Goal: Task Accomplishment & Management: Use online tool/utility

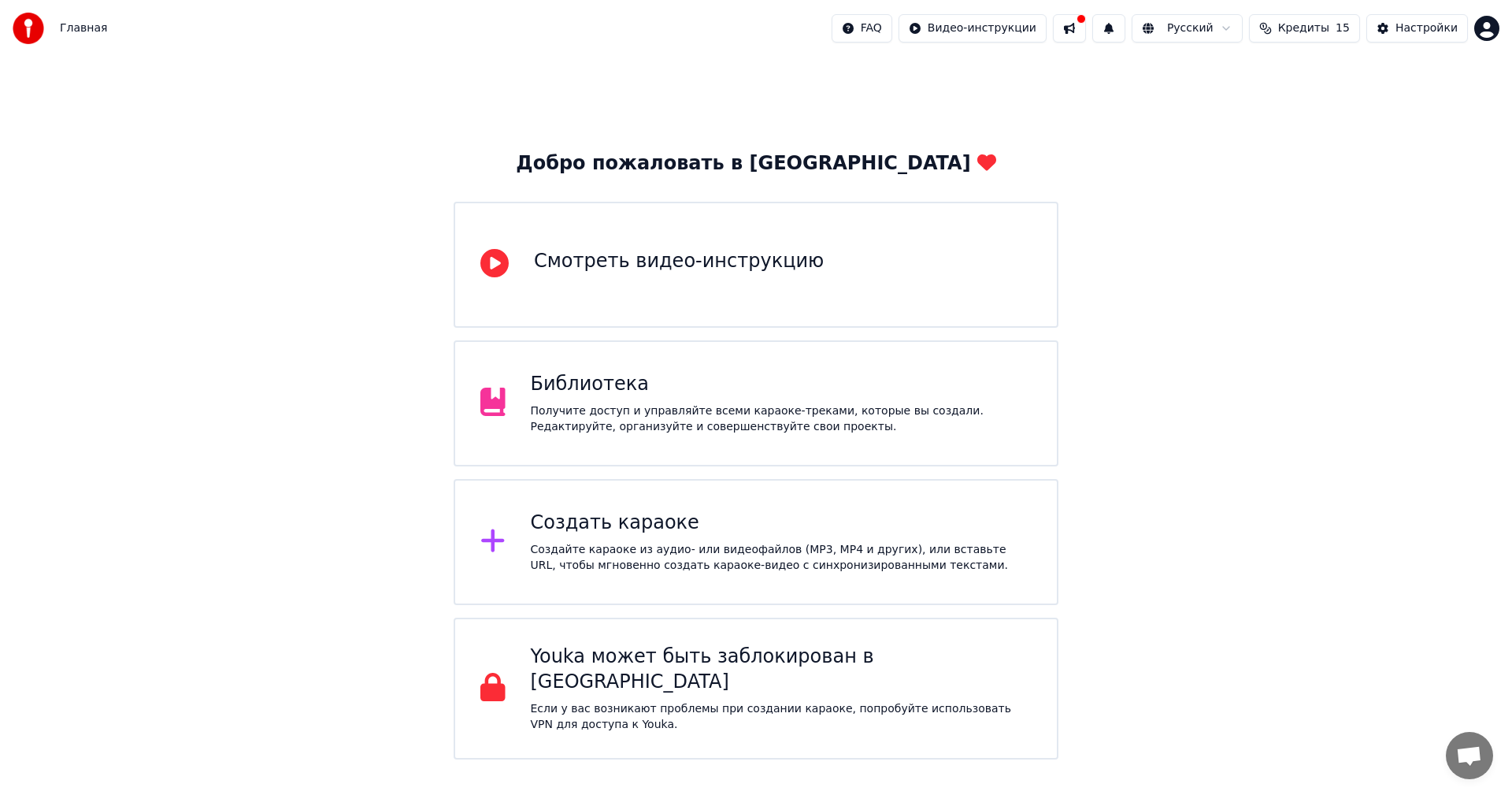
click at [800, 534] on div "Создать караоке" at bounding box center [781, 523] width 502 height 25
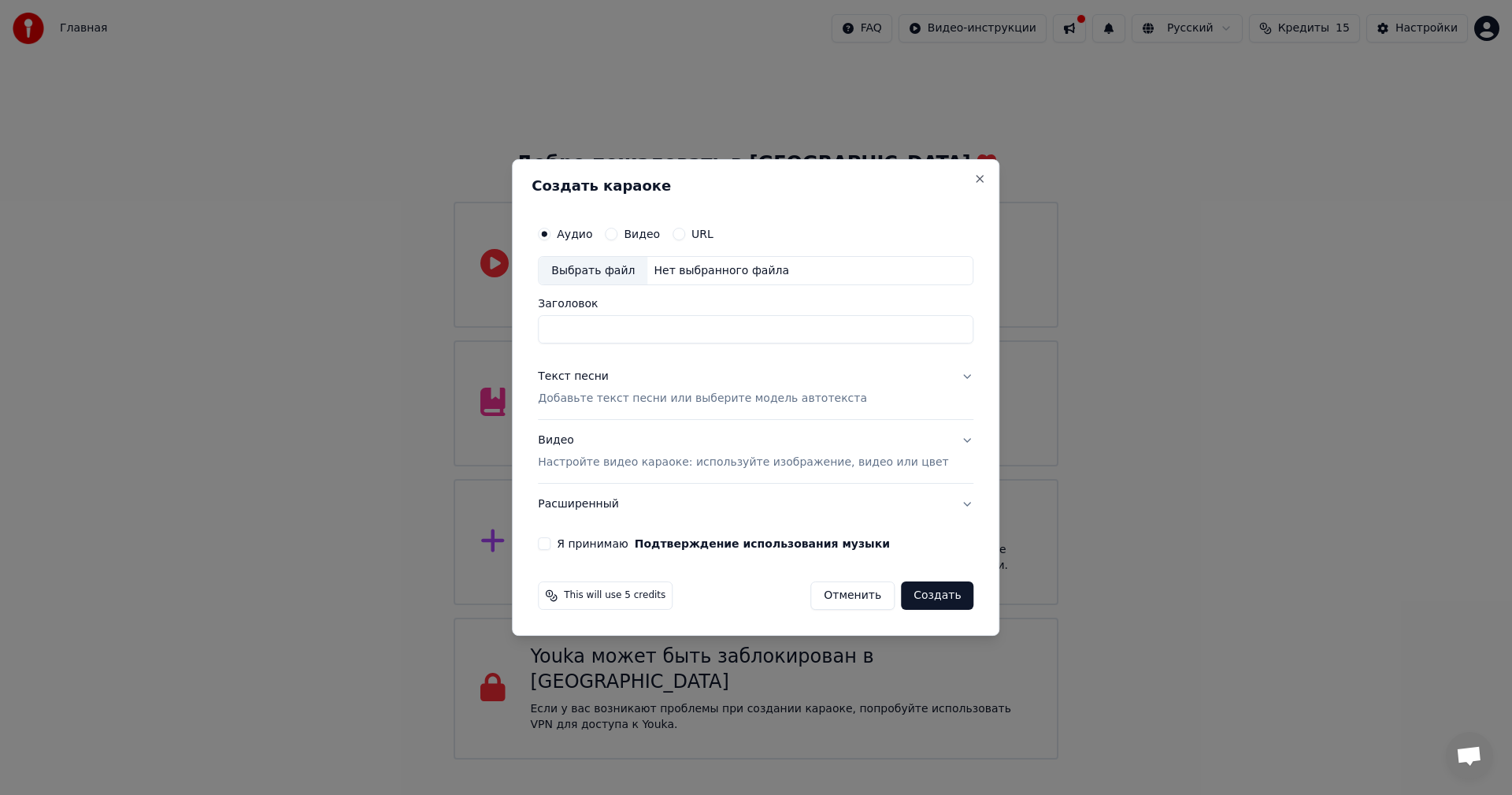
click at [660, 237] on label "Видео" at bounding box center [641, 234] width 36 height 11
click at [617, 237] on button "Видео" at bounding box center [611, 234] width 13 height 13
click at [613, 322] on input "Заголовок" at bounding box center [755, 330] width 436 height 29
type input "*"
type input "**********"
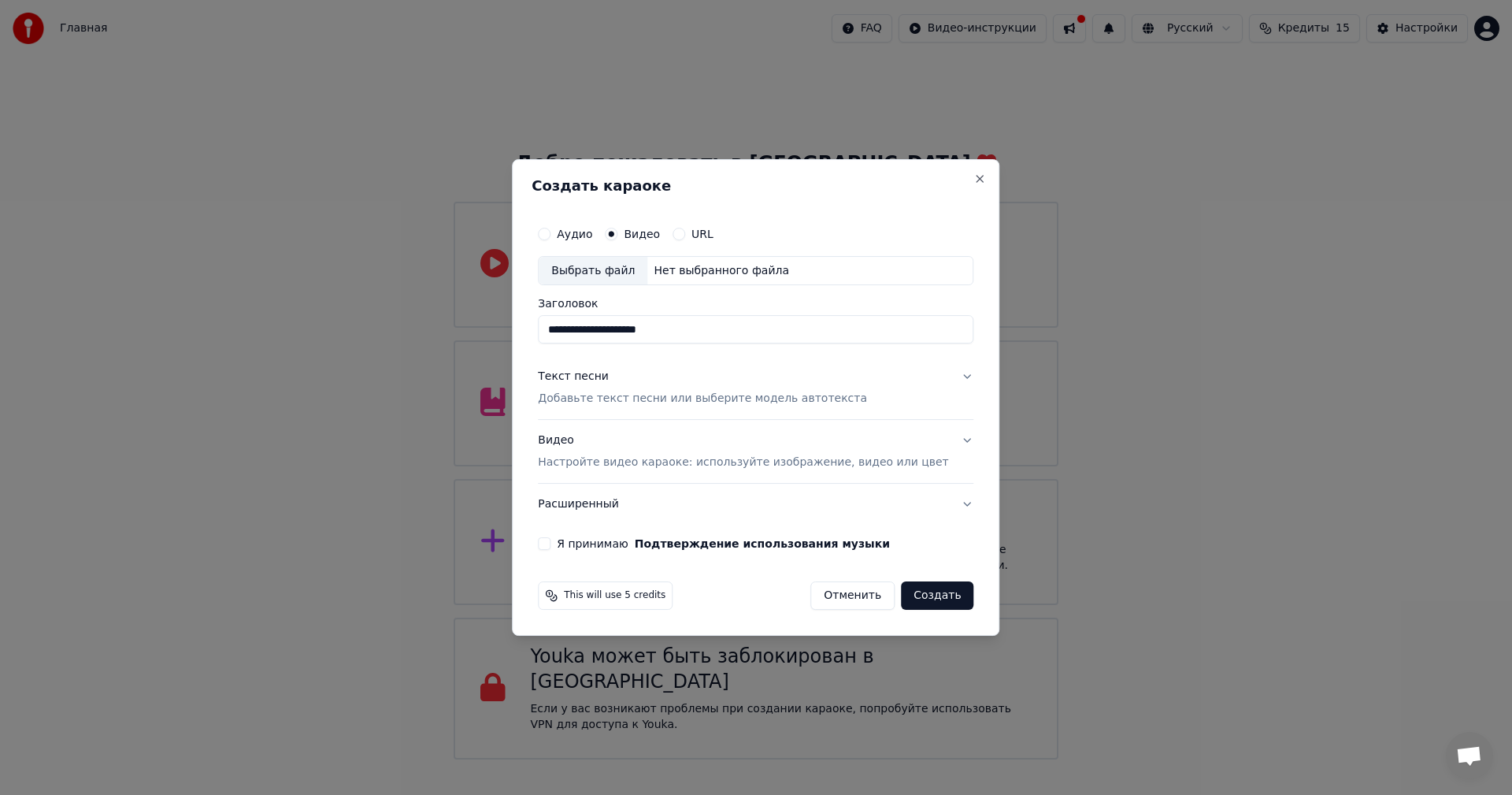
click at [656, 395] on p "Добавьте текст песни или выберите модель автотекста" at bounding box center [702, 399] width 329 height 16
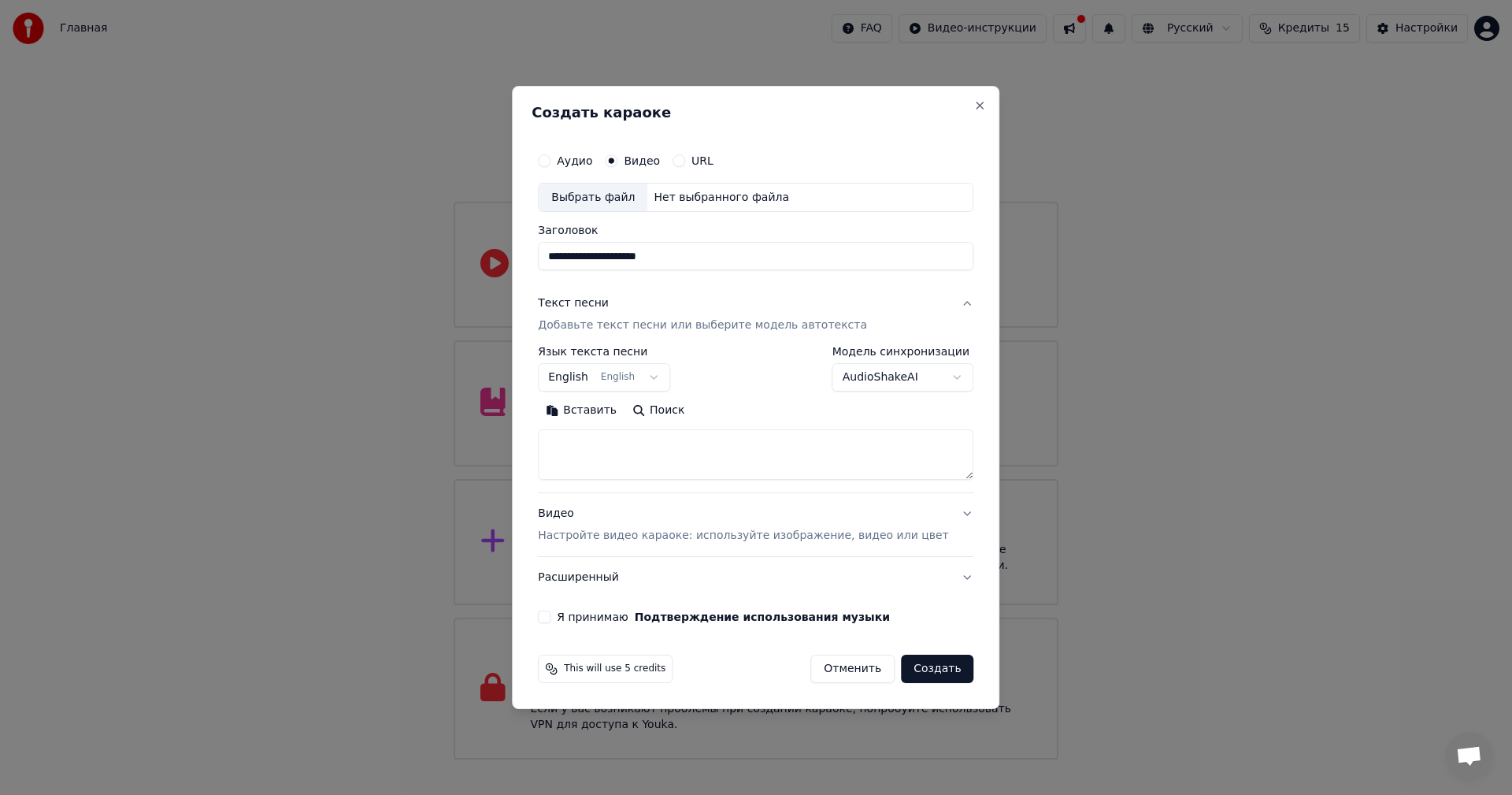
click at [625, 380] on body "Главная FAQ Видео-инструкции Русский Кредиты 15 Настройки Добро пожаловать в Yo…" at bounding box center [756, 379] width 1512 height 759
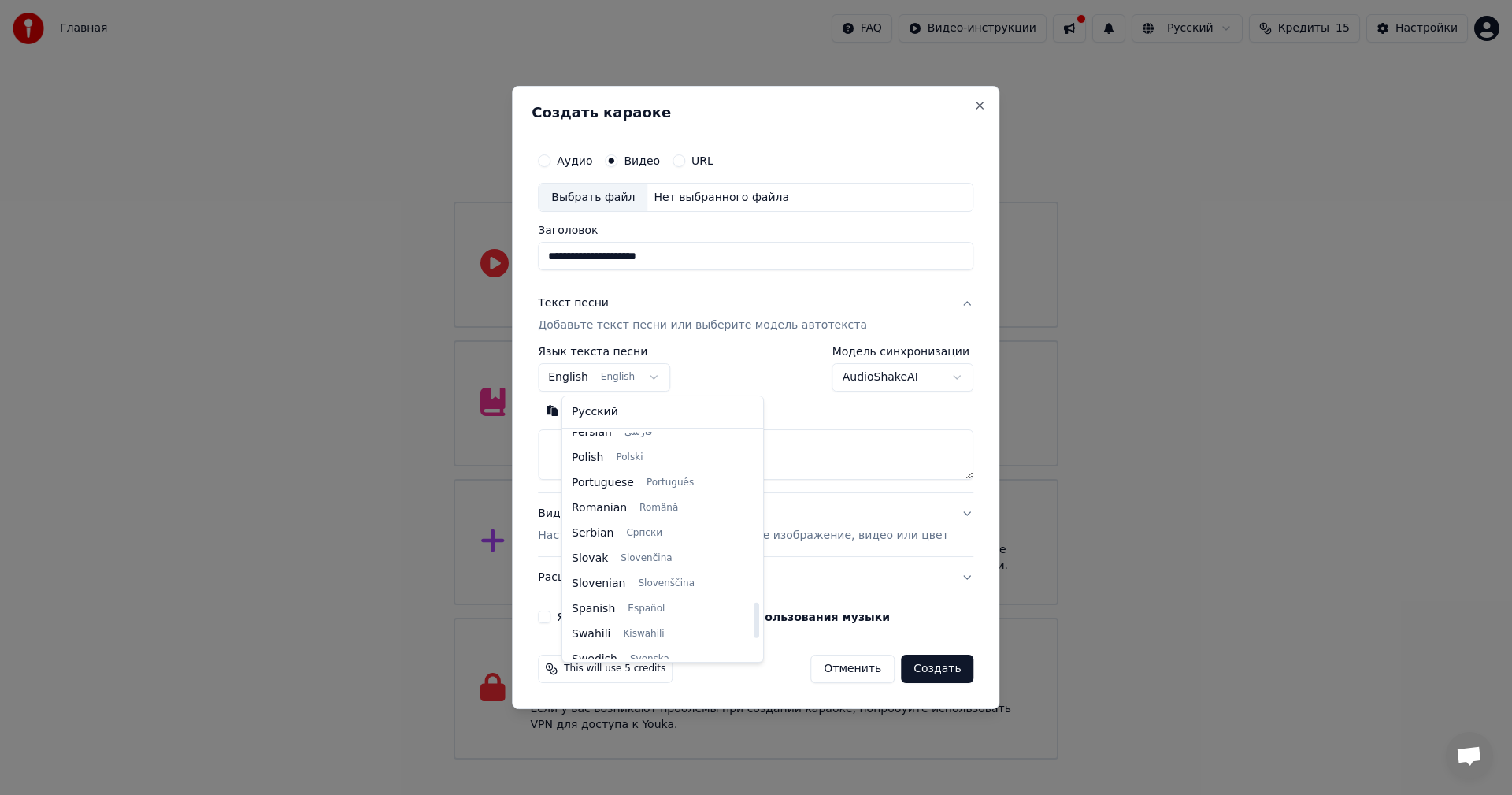
scroll to position [894, 0]
select select "**"
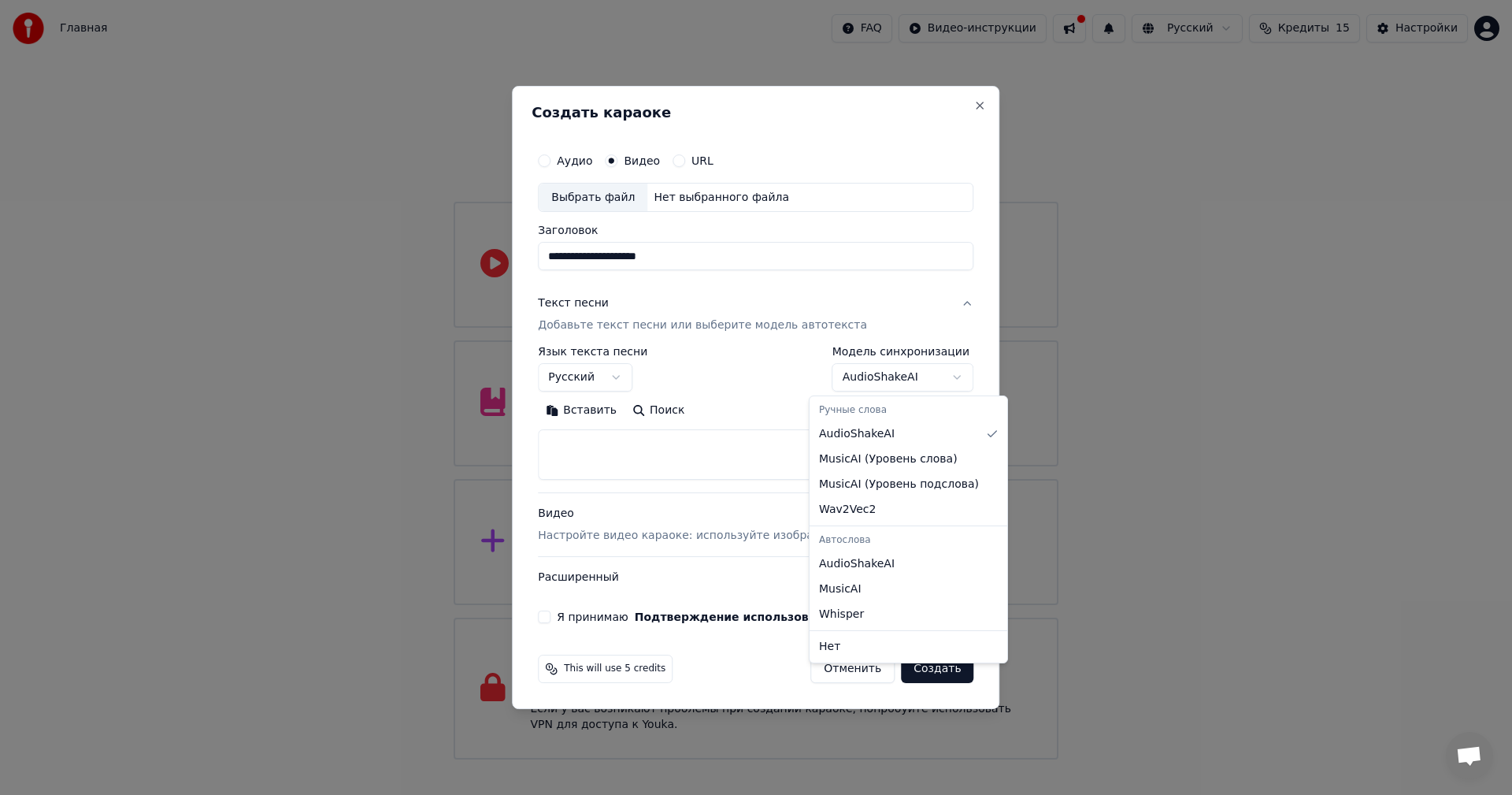
click at [883, 379] on body "Главная FAQ Видео-инструкции Русский Кредиты 15 Настройки Добро пожаловать в Yo…" at bounding box center [756, 379] width 1512 height 759
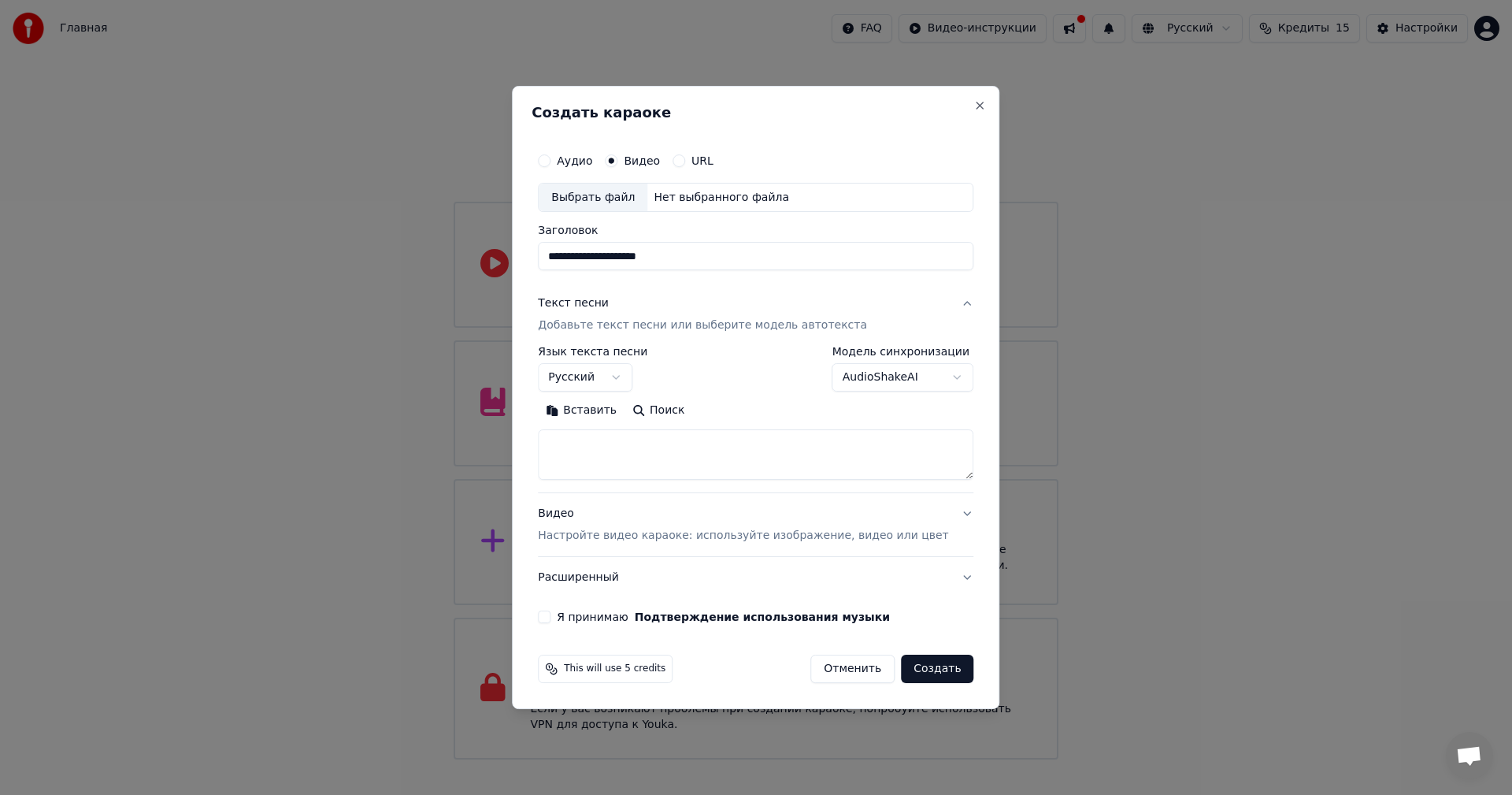
click at [639, 437] on textarea at bounding box center [755, 455] width 436 height 50
paste textarea "**********"
drag, startPoint x: 773, startPoint y: 473, endPoint x: 557, endPoint y: 468, distance: 216.1
click at [557, 468] on div "**********" at bounding box center [755, 384] width 449 height 491
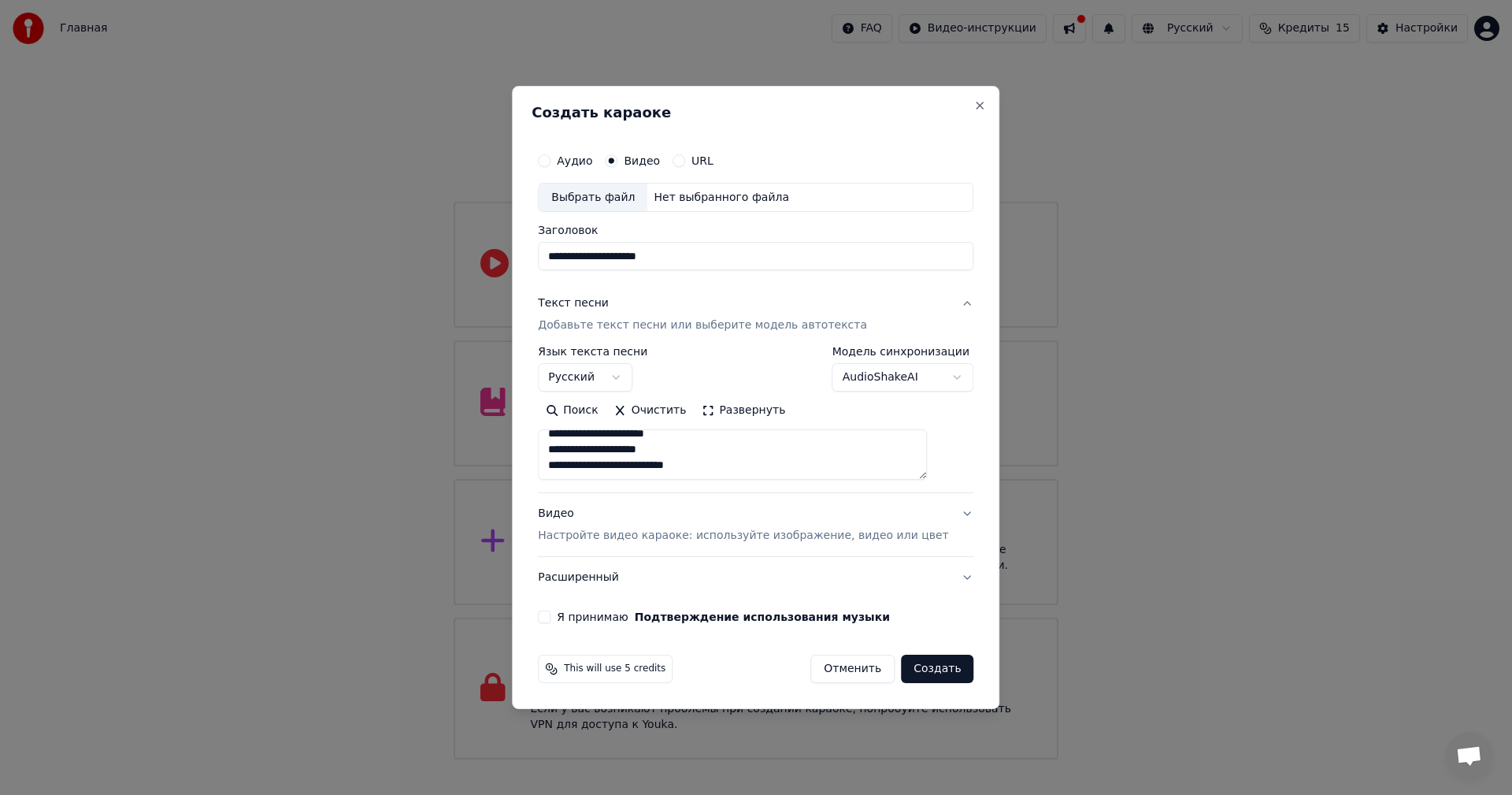
type textarea "**********"
click at [550, 617] on button "Я принимаю Подтверждение использования музыки" at bounding box center [544, 617] width 13 height 13
click at [612, 198] on div "Выбрать файл" at bounding box center [593, 198] width 108 height 29
click at [592, 162] on label "Аудио" at bounding box center [574, 161] width 35 height 11
click at [550, 162] on button "Аудио" at bounding box center [544, 161] width 13 height 13
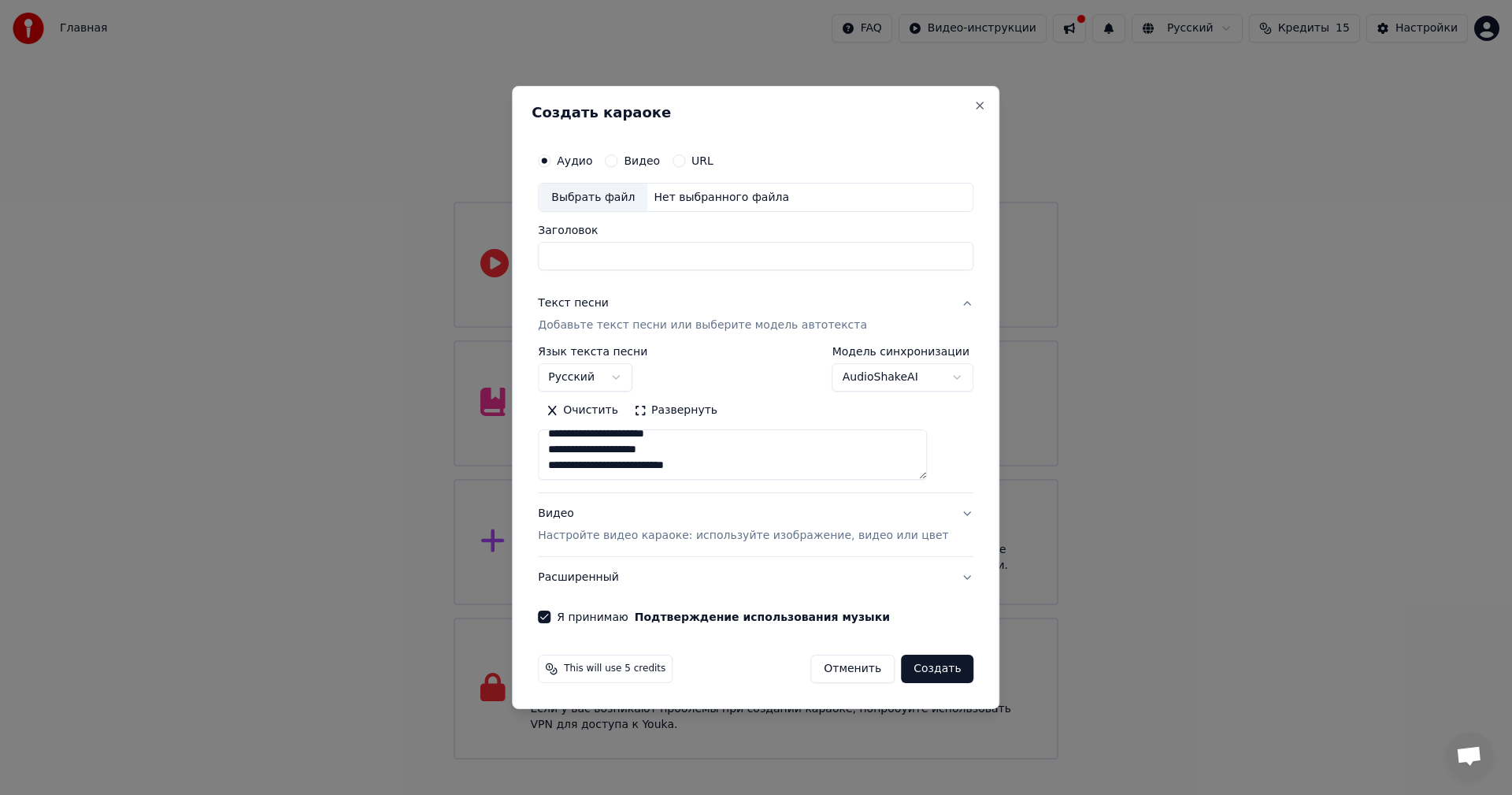
click at [585, 185] on div "Выбрать файл" at bounding box center [593, 198] width 108 height 29
type input "**********"
click at [688, 516] on div "Видео Настройте видео караоке: используйте изображение, видео или цвет" at bounding box center [742, 525] width 410 height 37
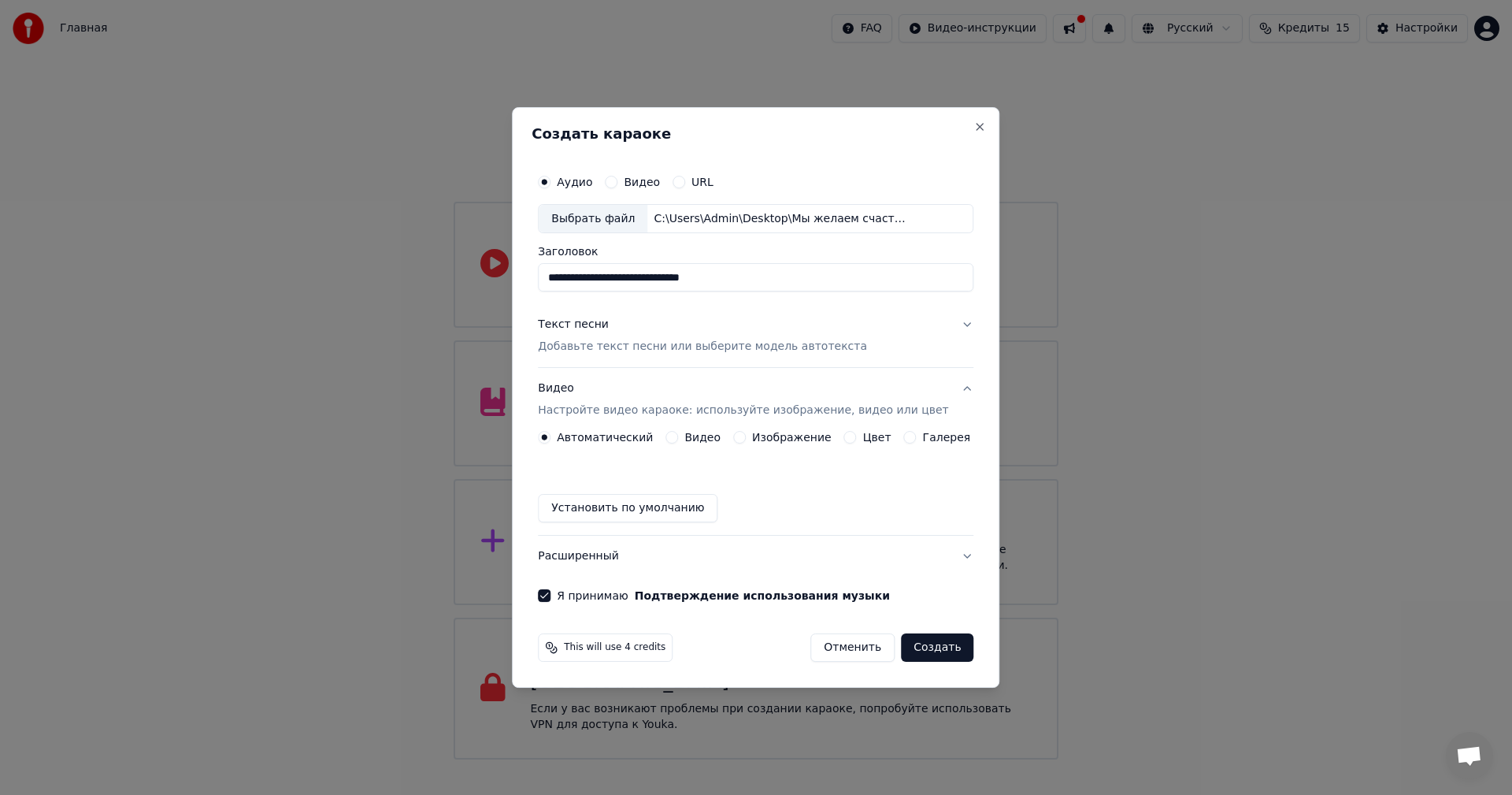
click at [864, 434] on label "Цвет" at bounding box center [878, 437] width 29 height 11
click at [857, 434] on button "Цвет" at bounding box center [851, 437] width 13 height 13
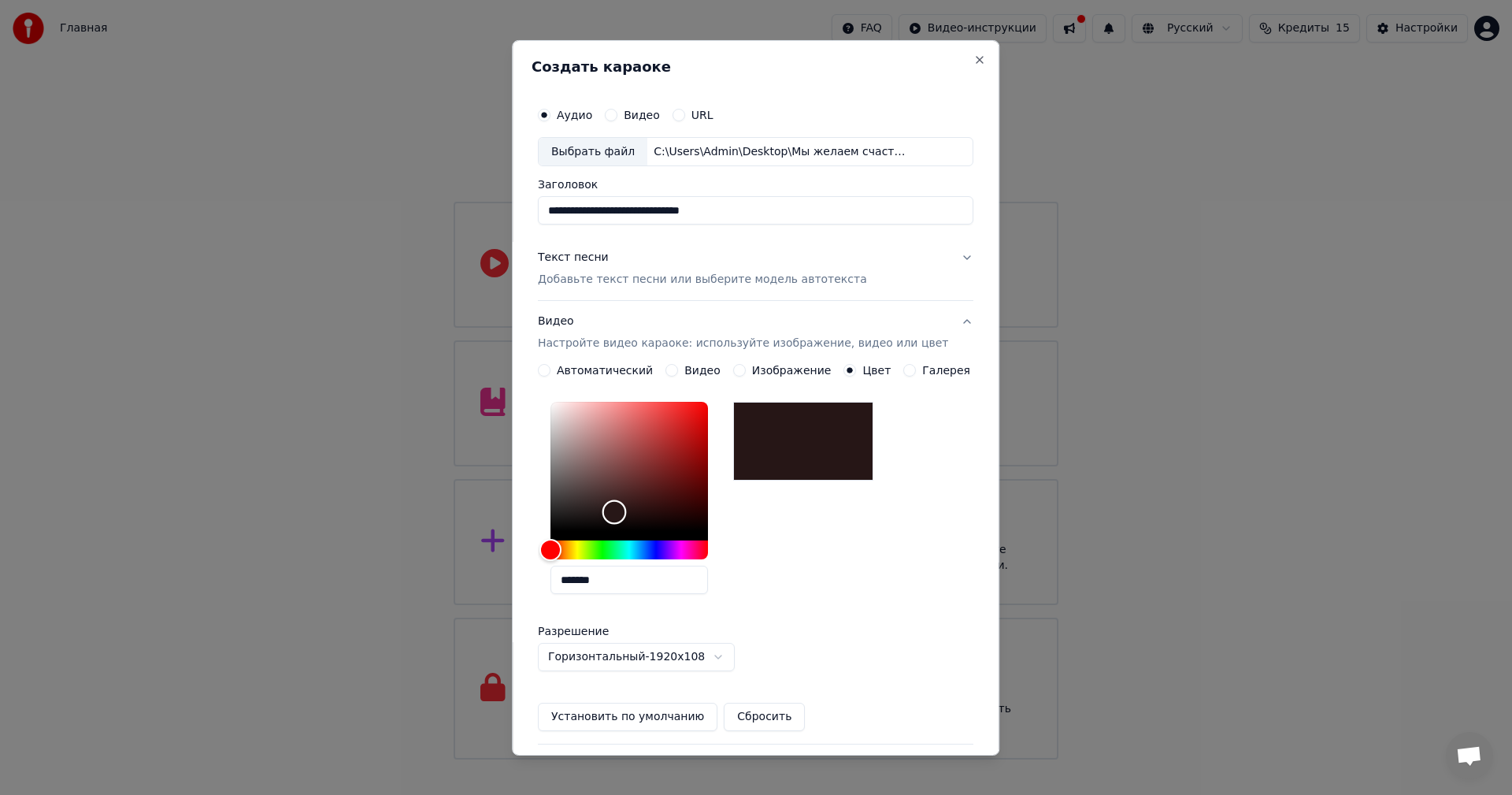
drag, startPoint x: 566, startPoint y: 531, endPoint x: 625, endPoint y: 512, distance: 62.0
click at [625, 512] on div "Color" at bounding box center [614, 512] width 25 height 25
drag, startPoint x: 627, startPoint y: 507, endPoint x: 643, endPoint y: 417, distance: 91.4
click at [643, 417] on div "Color" at bounding box center [632, 417] width 25 height 25
click at [639, 417] on div "Color" at bounding box center [628, 417] width 25 height 25
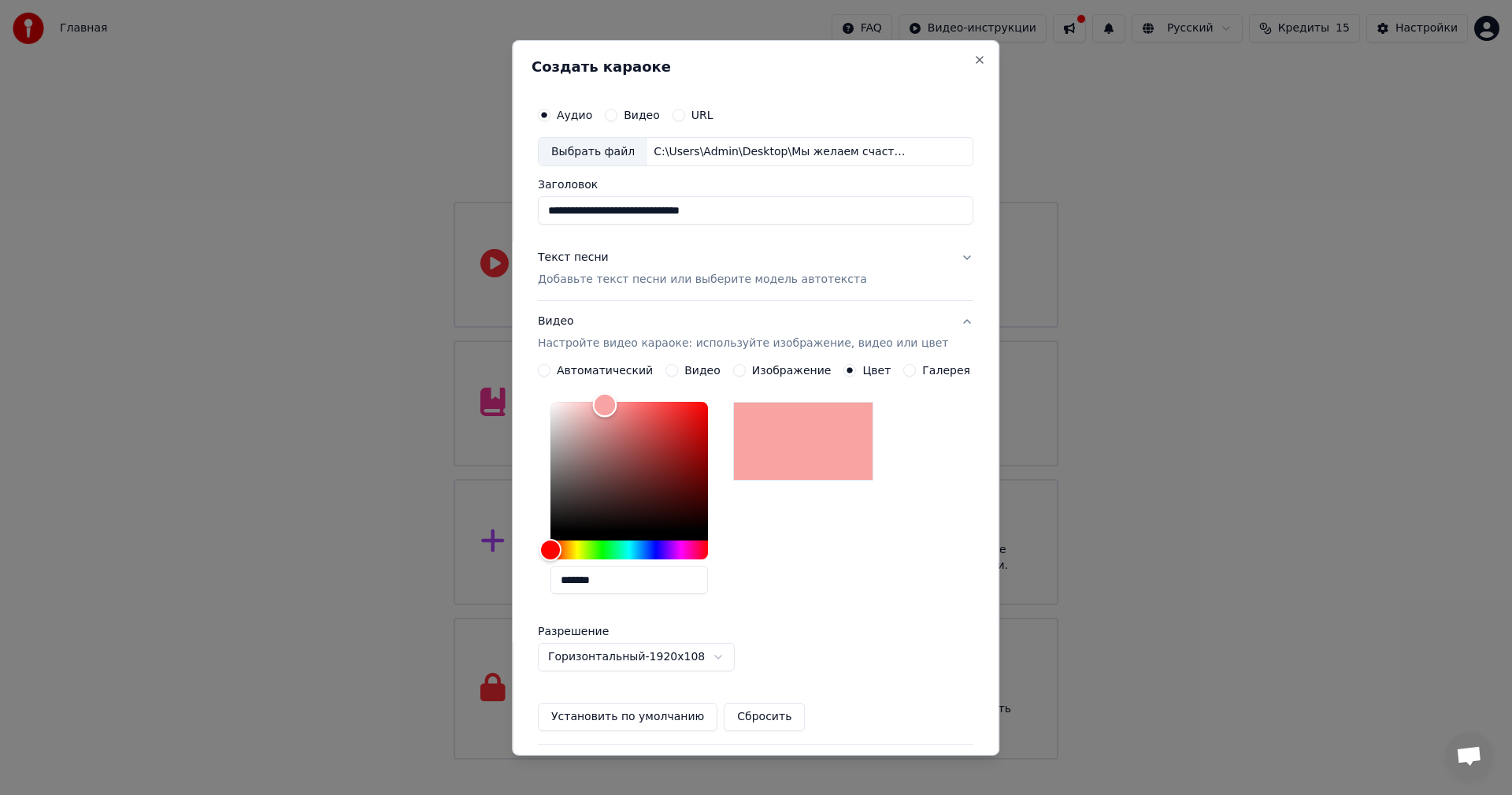
drag, startPoint x: 640, startPoint y: 412, endPoint x: 616, endPoint y: 405, distance: 25.0
click at [616, 405] on div "Color" at bounding box center [605, 405] width 25 height 25
click at [613, 405] on div "Color" at bounding box center [603, 405] width 25 height 25
drag, startPoint x: 617, startPoint y: 405, endPoint x: 617, endPoint y: 458, distance: 53.0
click at [617, 458] on div "Color" at bounding box center [606, 459] width 25 height 25
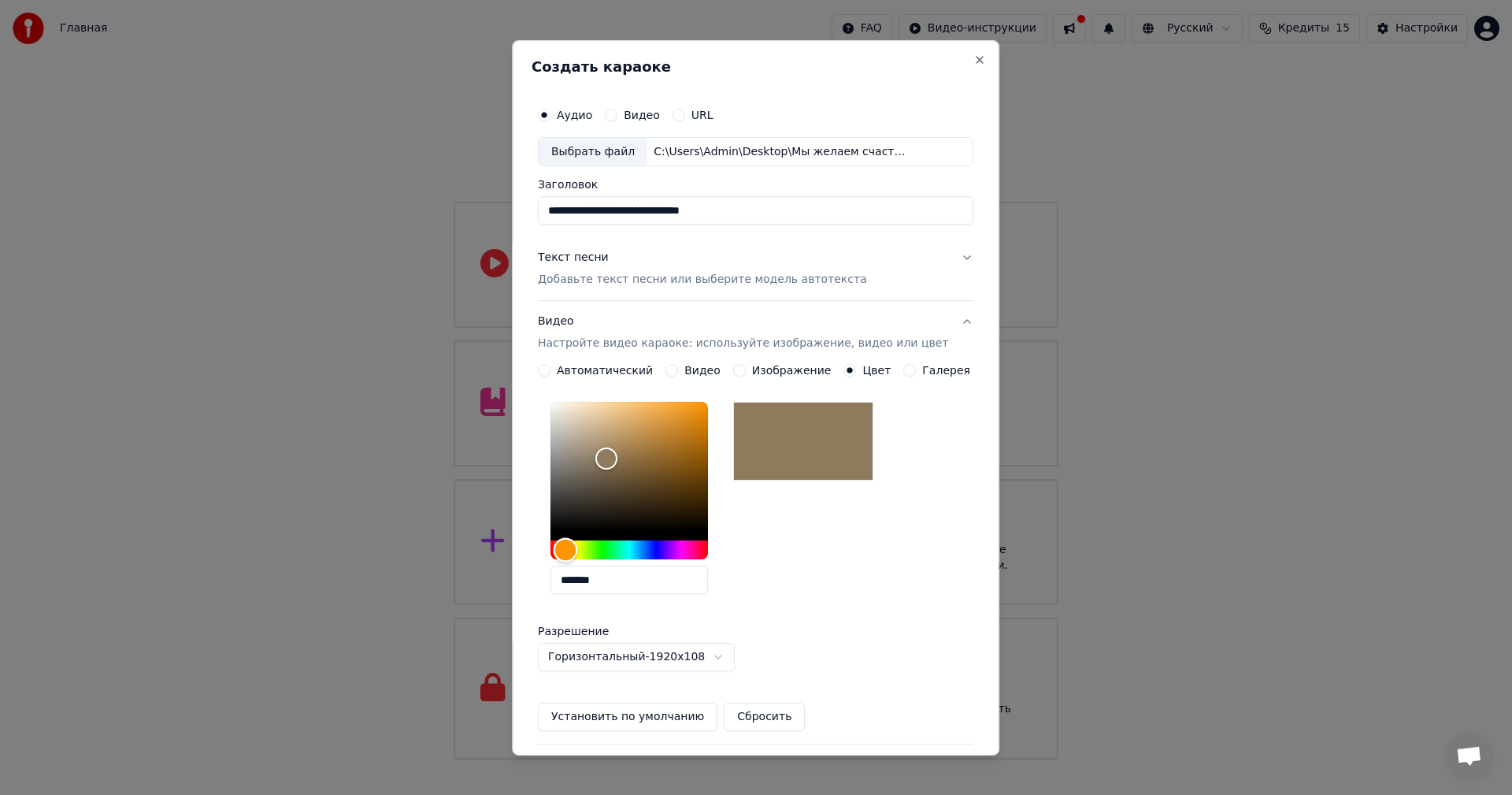
drag, startPoint x: 567, startPoint y: 547, endPoint x: 577, endPoint y: 546, distance: 10.0
click at [577, 546] on div "Hue" at bounding box center [566, 550] width 25 height 25
type input "*******"
drag, startPoint x: 616, startPoint y: 455, endPoint x: 667, endPoint y: 410, distance: 68.0
click at [667, 410] on div "Color" at bounding box center [657, 410] width 25 height 25
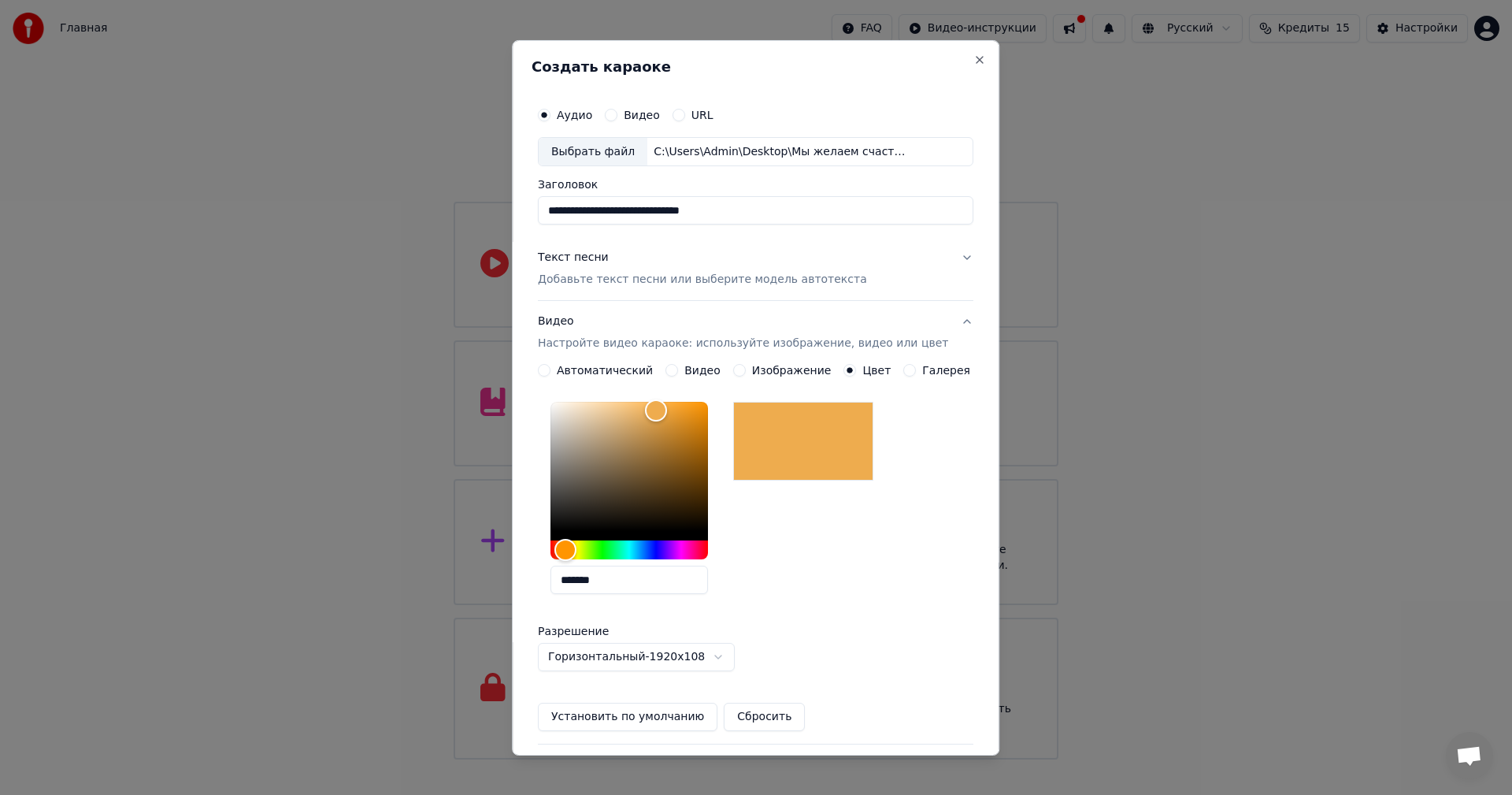
click at [626, 367] on label "Автоматический" at bounding box center [605, 370] width 96 height 11
click at [550, 367] on button "Автоматический" at bounding box center [544, 370] width 13 height 13
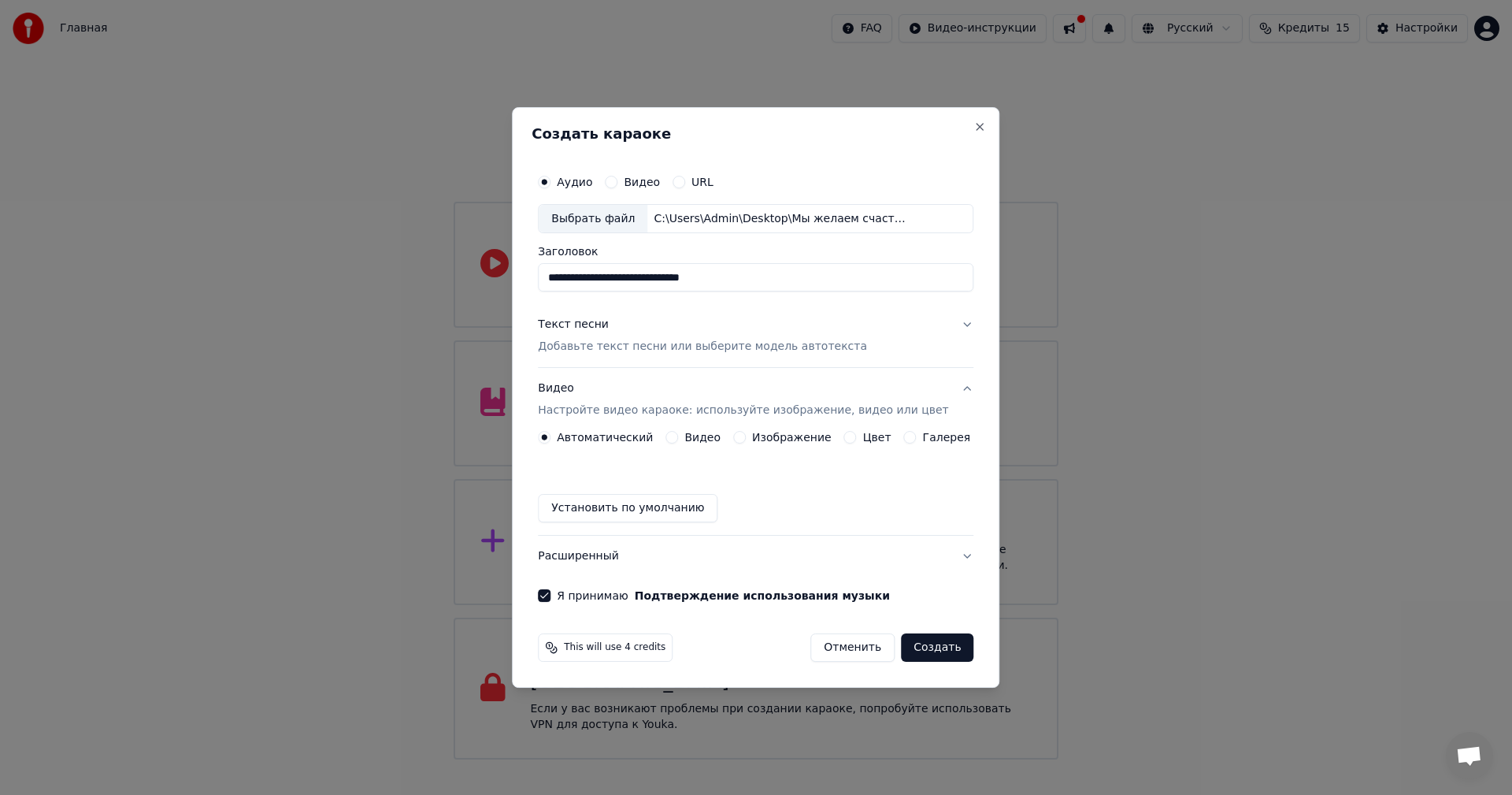
click at [925, 641] on button "Создать" at bounding box center [937, 648] width 72 height 29
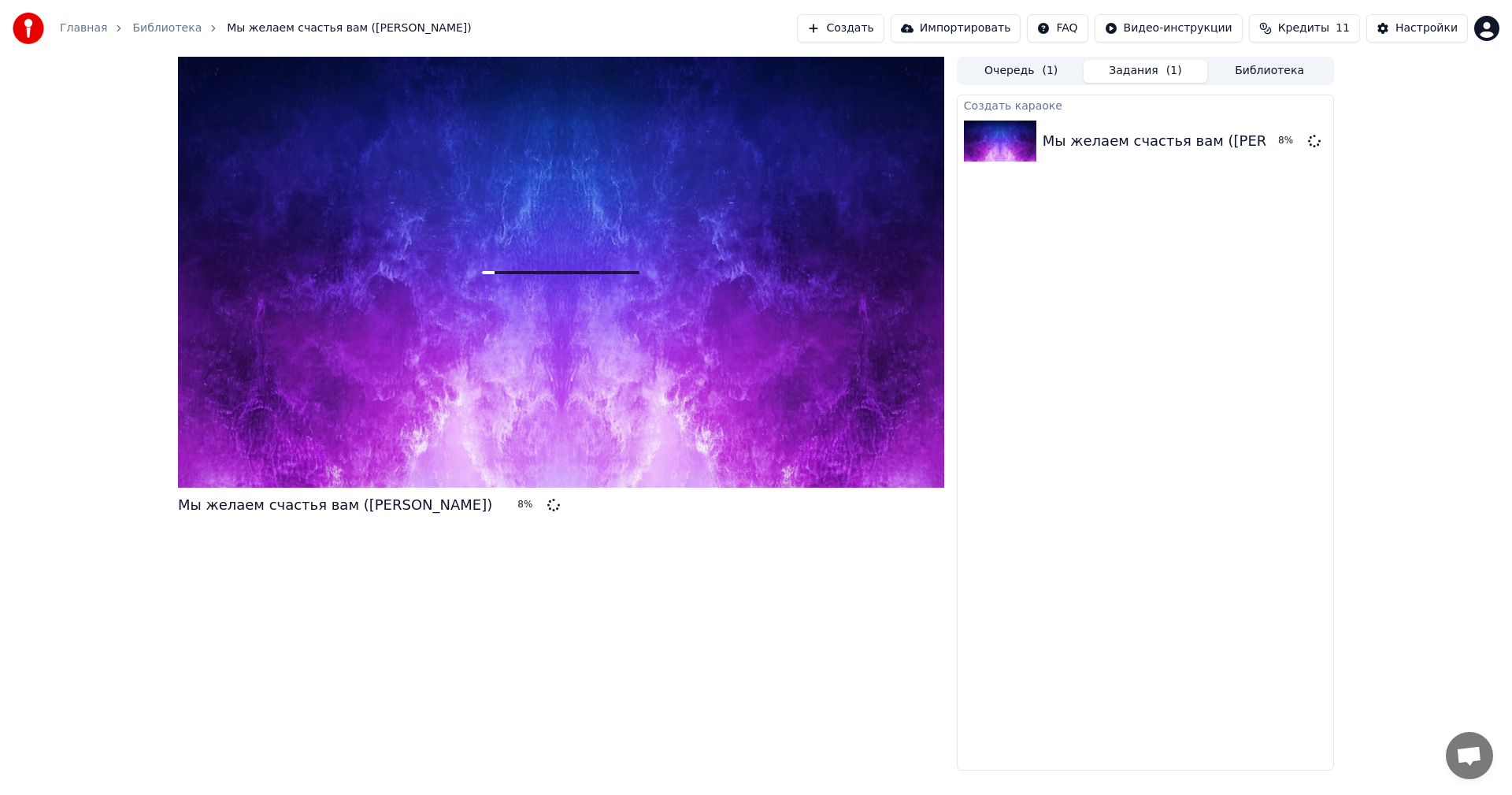
click at [1378, 313] on div "Мы желаем счастья вам (минус бэк) 8 % Очередь ( 1 ) Задания ( 1 ) Библиотека Со…" at bounding box center [756, 413] width 1512 height 714
click at [553, 279] on icon at bounding box center [560, 272] width 50 height 50
click at [1019, 76] on button "Очередь ( 1 )" at bounding box center [1021, 71] width 124 height 23
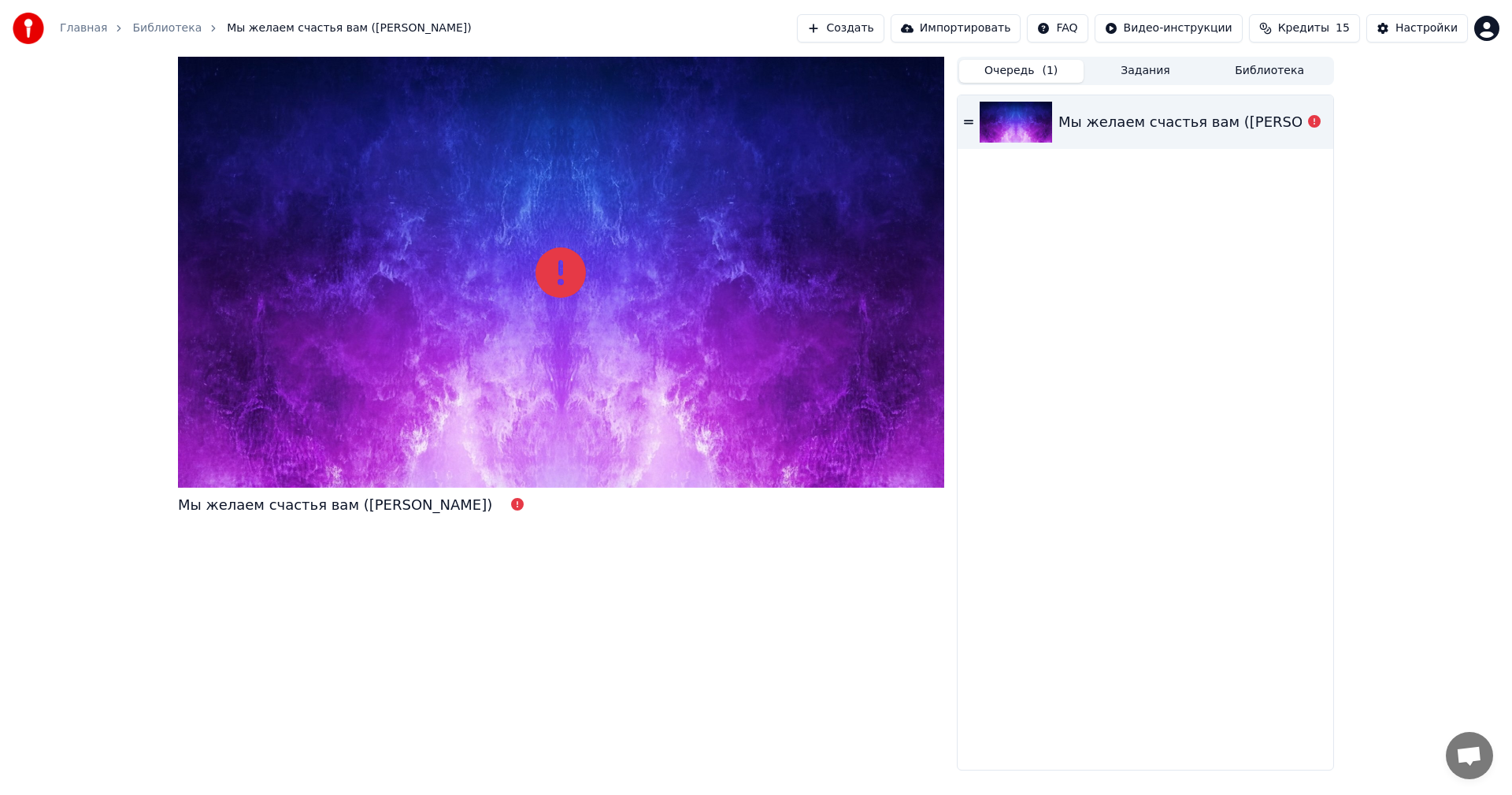
click at [1079, 116] on div "Мы желаем счастья вам ([PERSON_NAME])" at bounding box center [1216, 122] width 314 height 22
click at [997, 69] on button "Очередь ( 1 )" at bounding box center [1021, 71] width 124 height 23
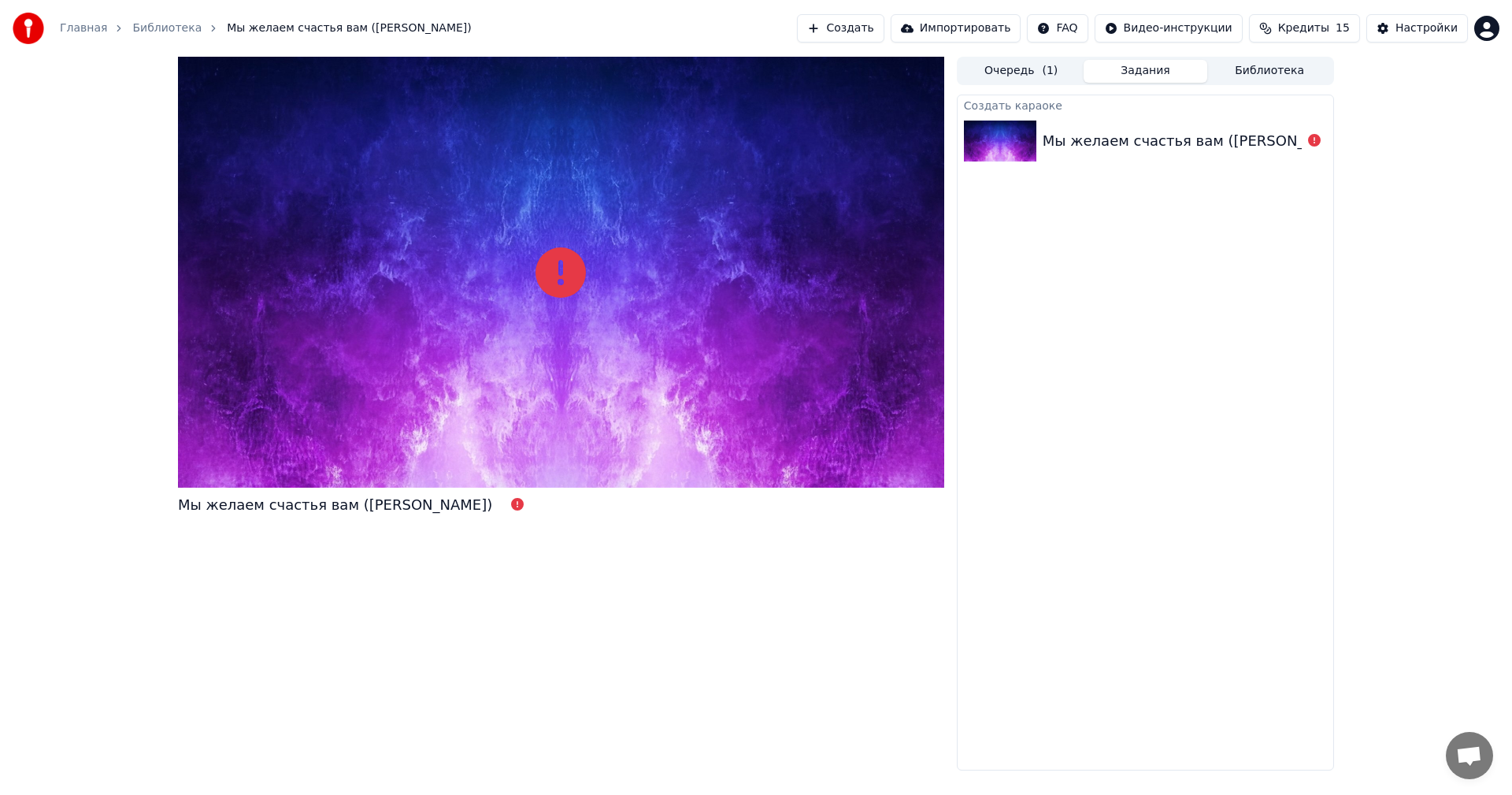
click at [1161, 79] on button "Задания" at bounding box center [1146, 71] width 124 height 23
click at [1037, 74] on button "Очередь ( 1 )" at bounding box center [1021, 71] width 124 height 23
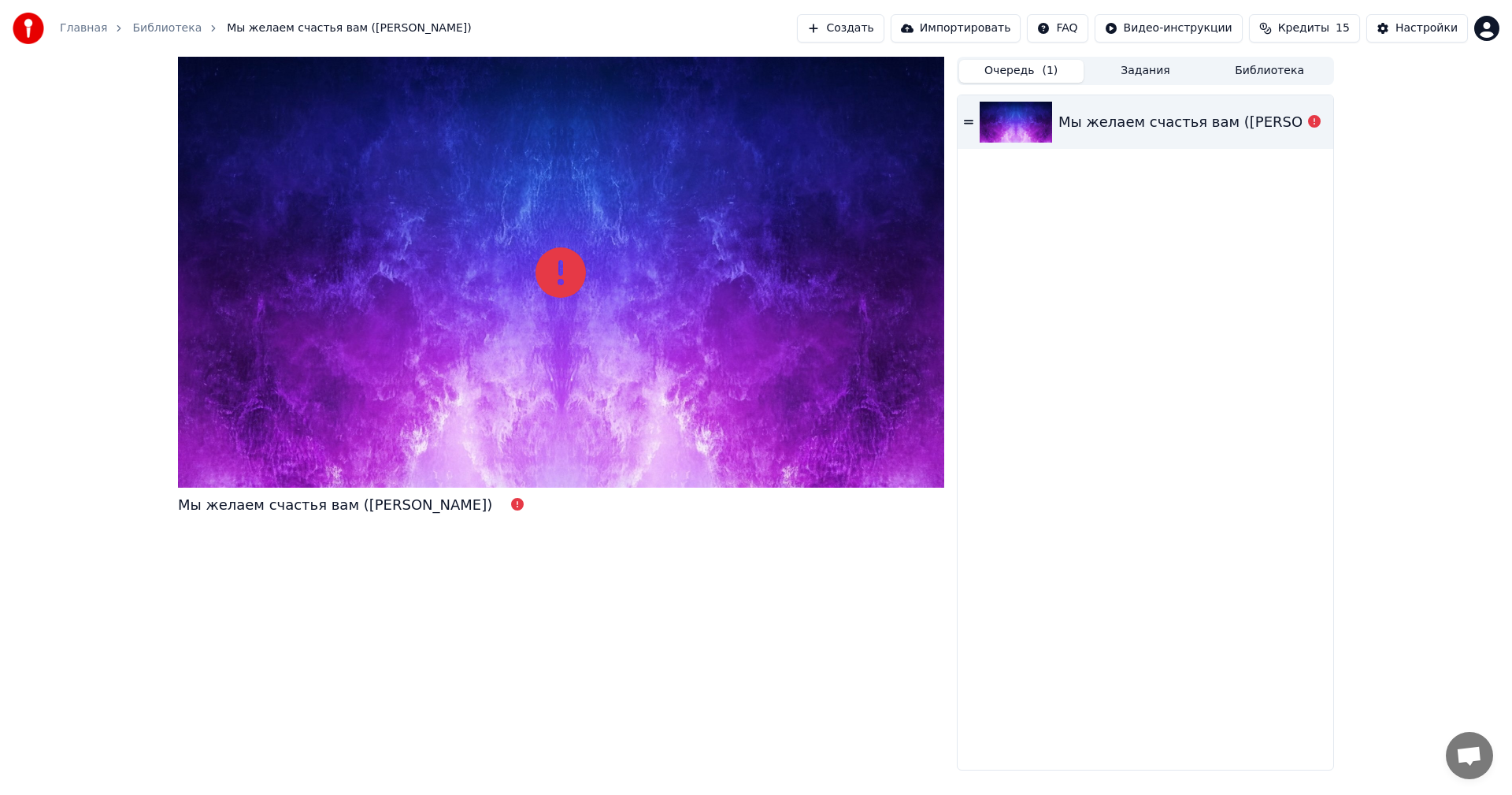
click at [883, 29] on button "Создать" at bounding box center [840, 29] width 87 height 29
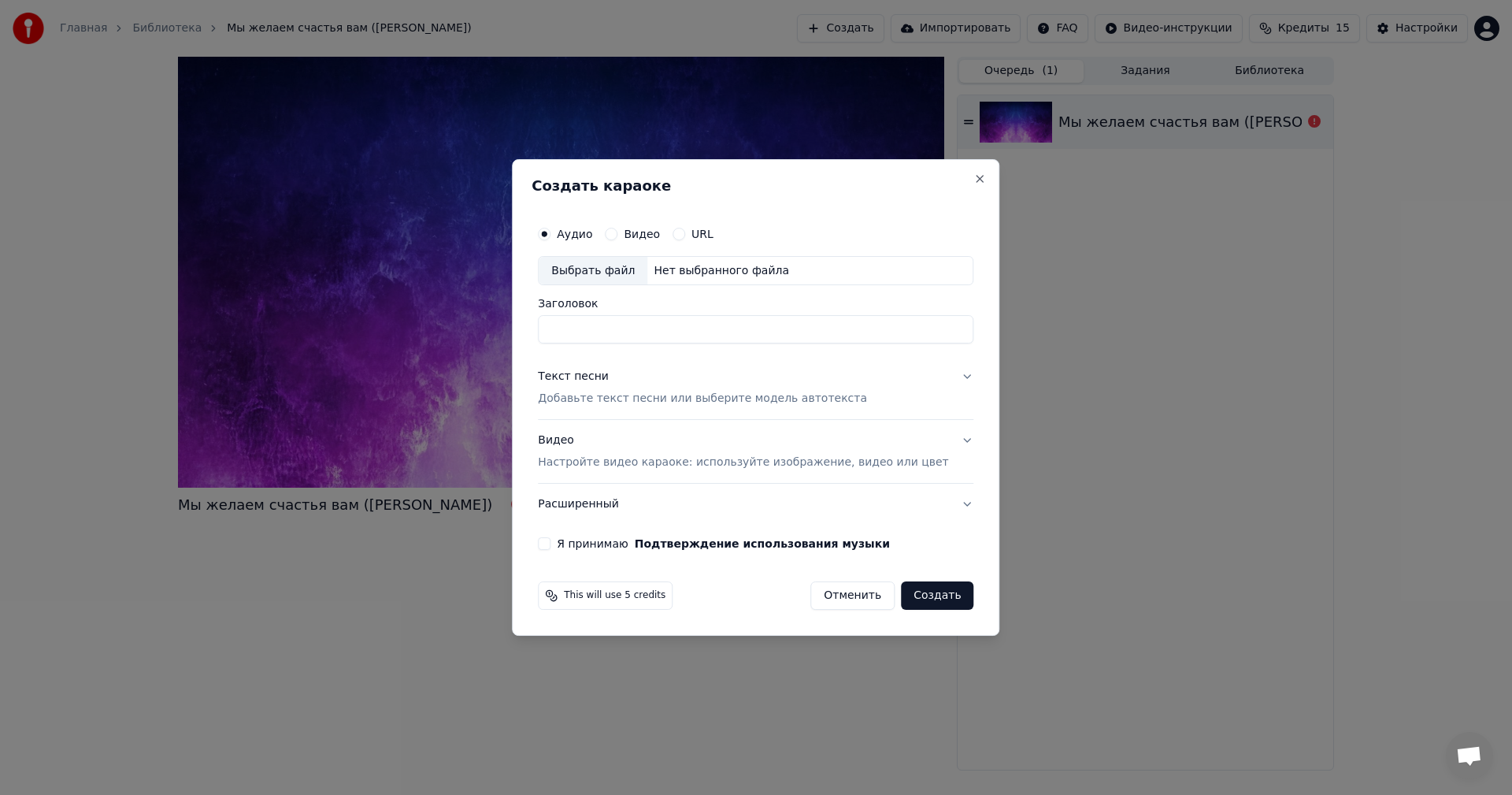
click at [637, 271] on div "Выбрать файл" at bounding box center [593, 271] width 108 height 29
drag, startPoint x: 774, startPoint y: 329, endPoint x: 699, endPoint y: 327, distance: 75.0
click at [699, 327] on input "**********" at bounding box center [755, 330] width 436 height 29
type input "**********"
click at [636, 375] on div "Текст песни Добавьте текст песни или выберите модель автотекста" at bounding box center [702, 388] width 329 height 37
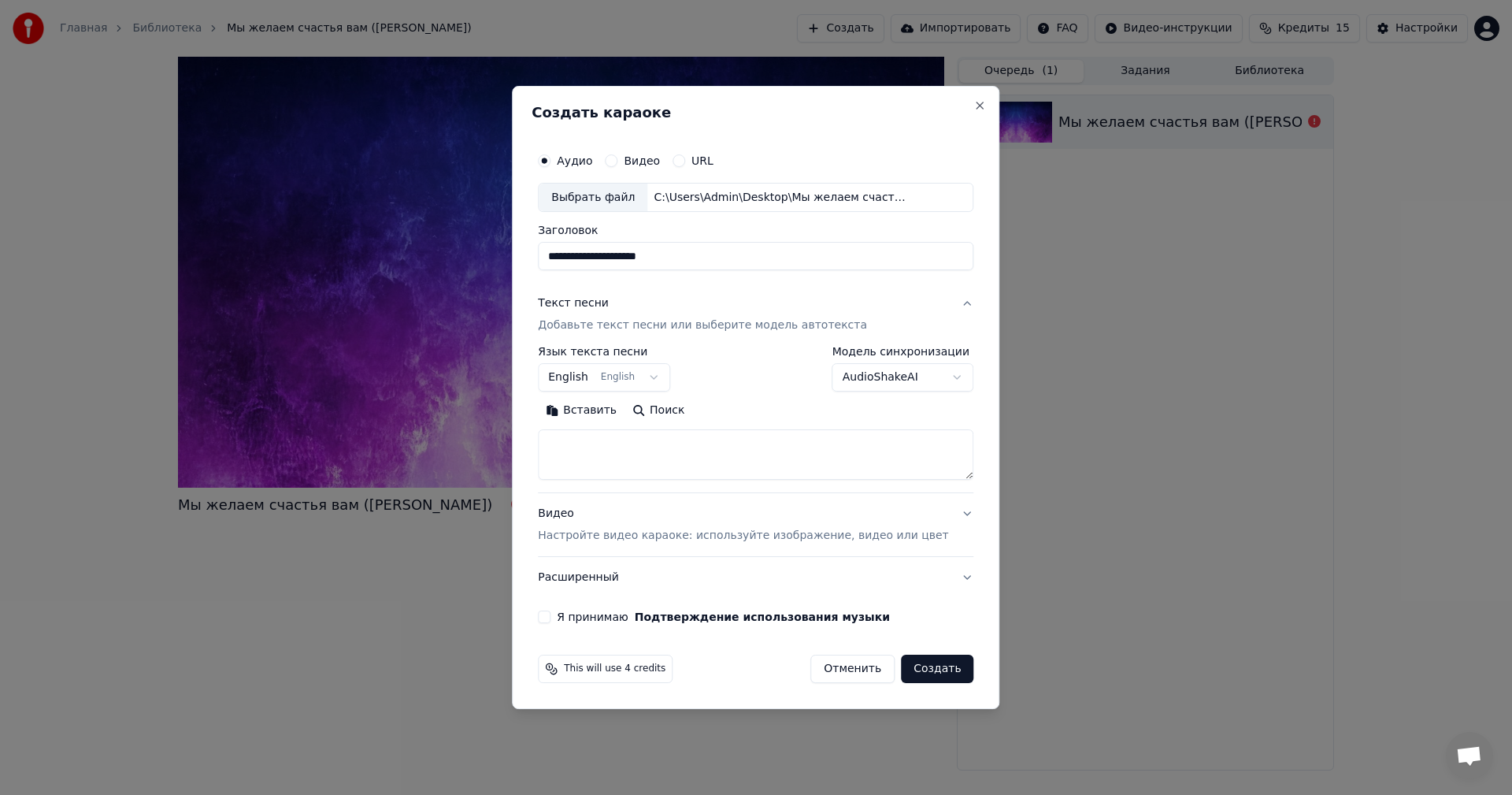
click at [634, 373] on body "**********" at bounding box center [756, 398] width 1512 height 795
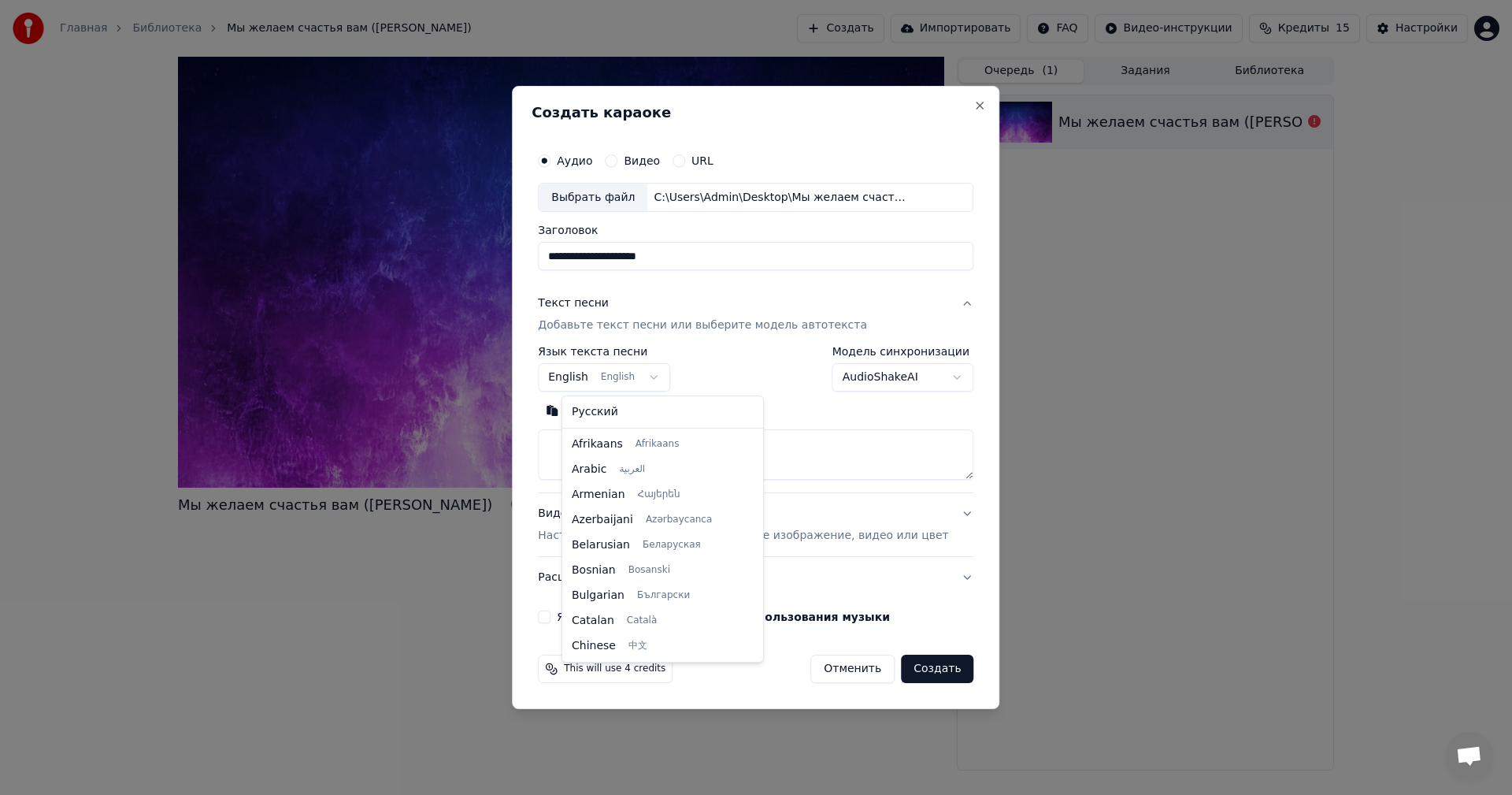
scroll to position [126, 0]
select select "**"
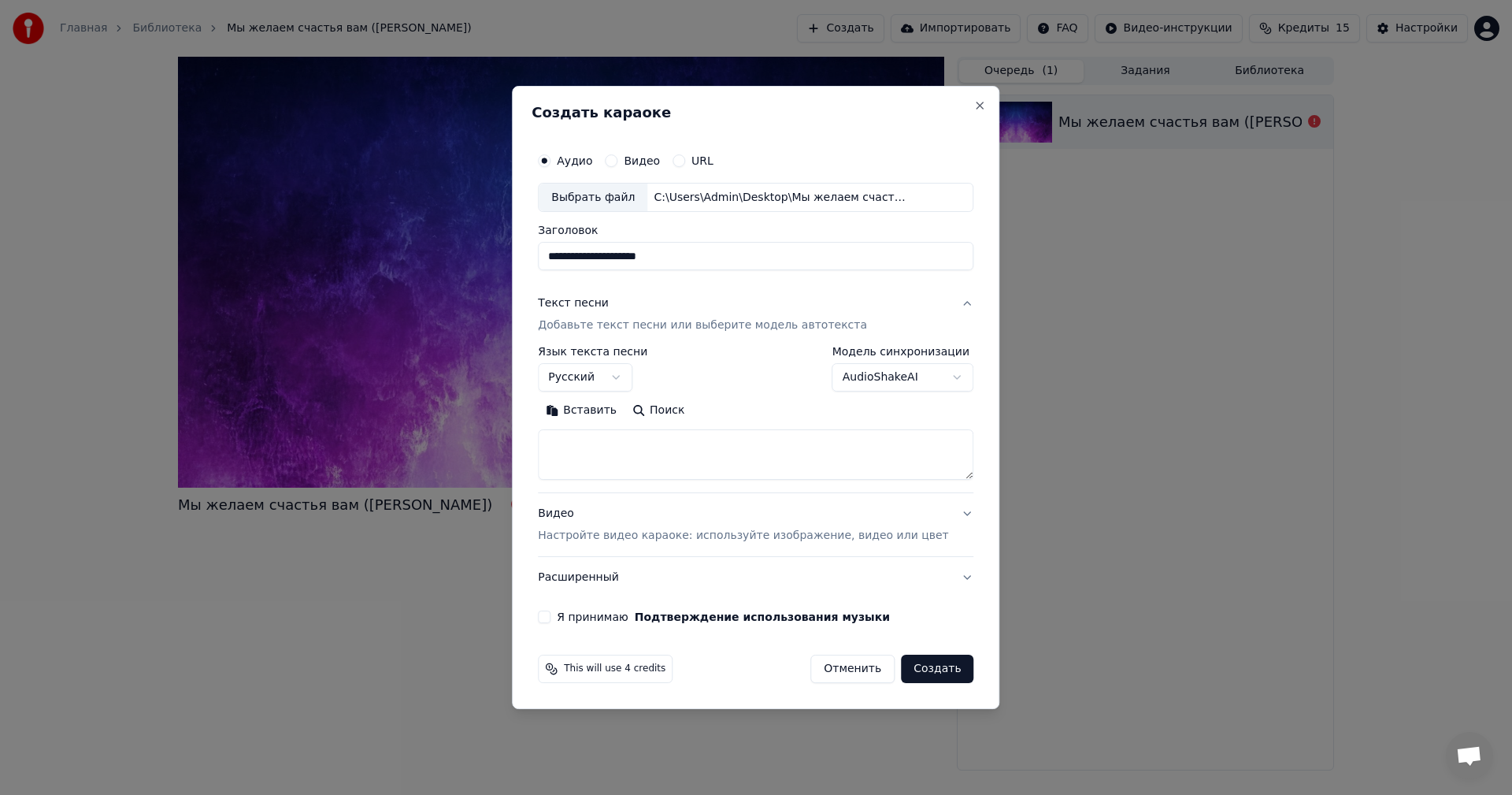
click at [633, 445] on textarea at bounding box center [755, 455] width 436 height 50
click at [597, 409] on button "Вставить" at bounding box center [581, 411] width 87 height 25
drag, startPoint x: 782, startPoint y: 460, endPoint x: 570, endPoint y: 466, distance: 212.1
click at [570, 466] on textarea "**********" at bounding box center [732, 455] width 389 height 50
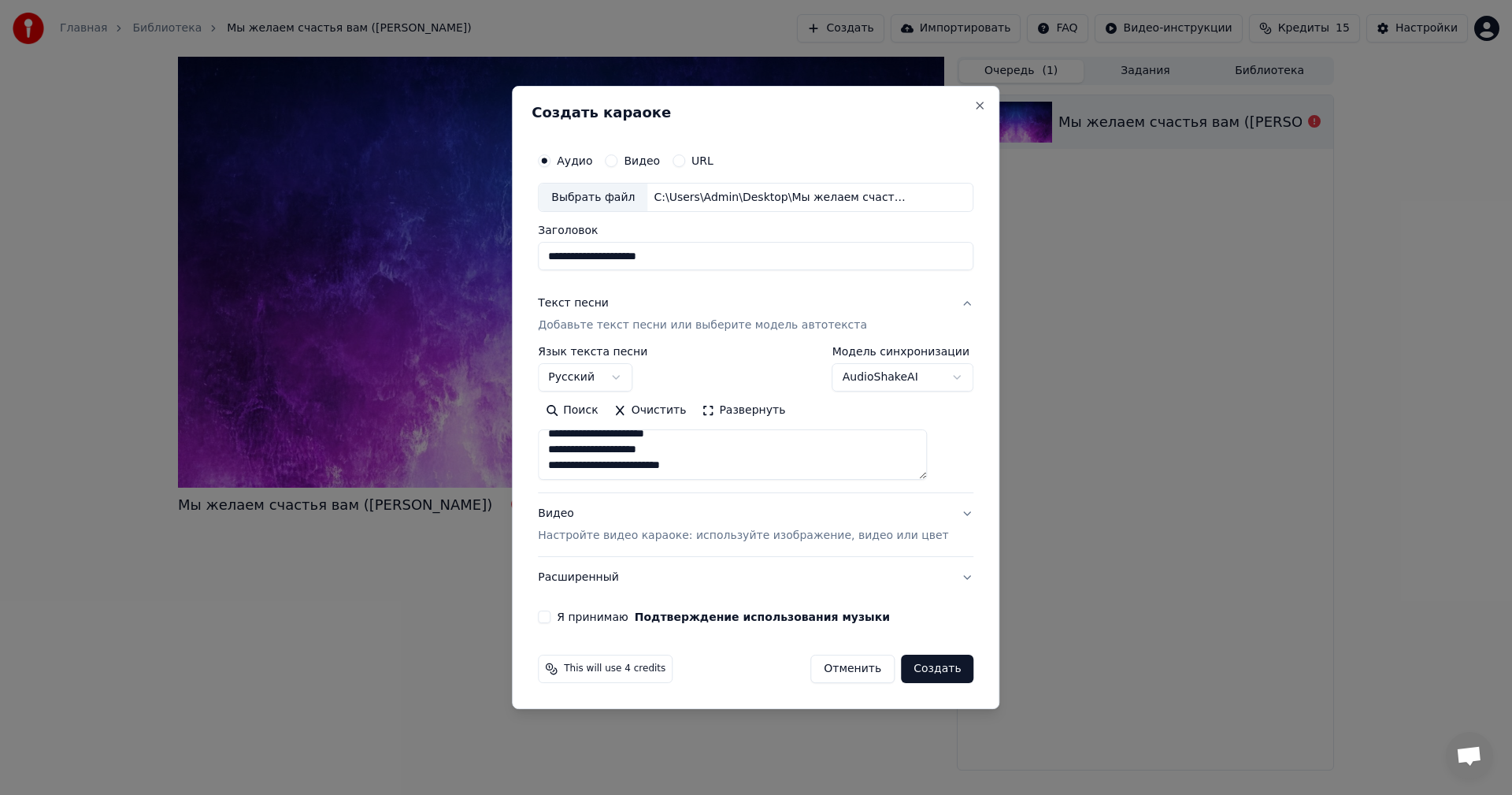
scroll to position [499, 0]
type textarea "**********"
click at [677, 508] on div "Видео Настройте видео караоке: используйте изображение, видео или цвет" at bounding box center [742, 525] width 410 height 37
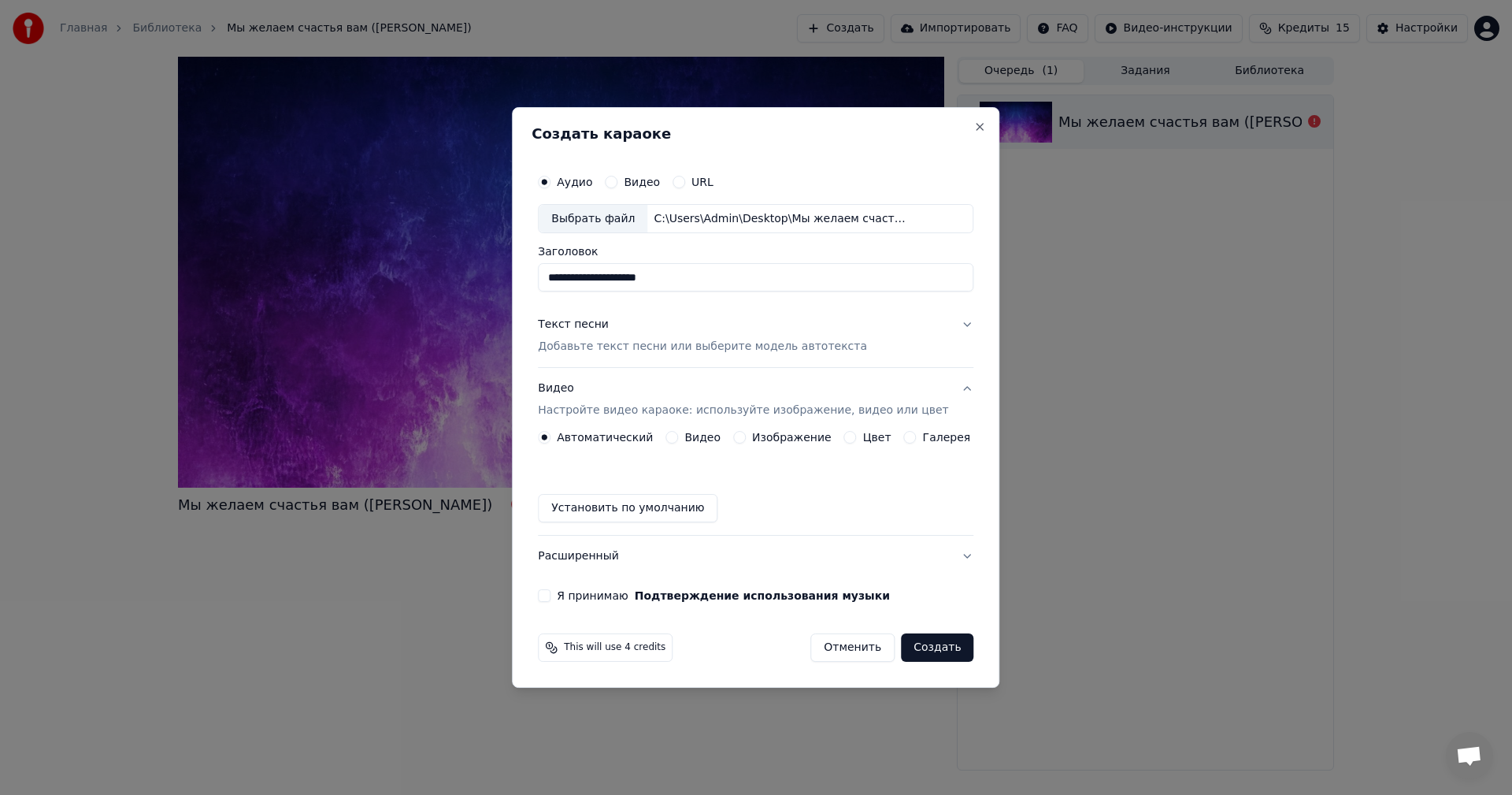
click at [699, 437] on label "Видео" at bounding box center [702, 437] width 36 height 11
click at [678, 437] on button "Видео" at bounding box center [672, 437] width 13 height 13
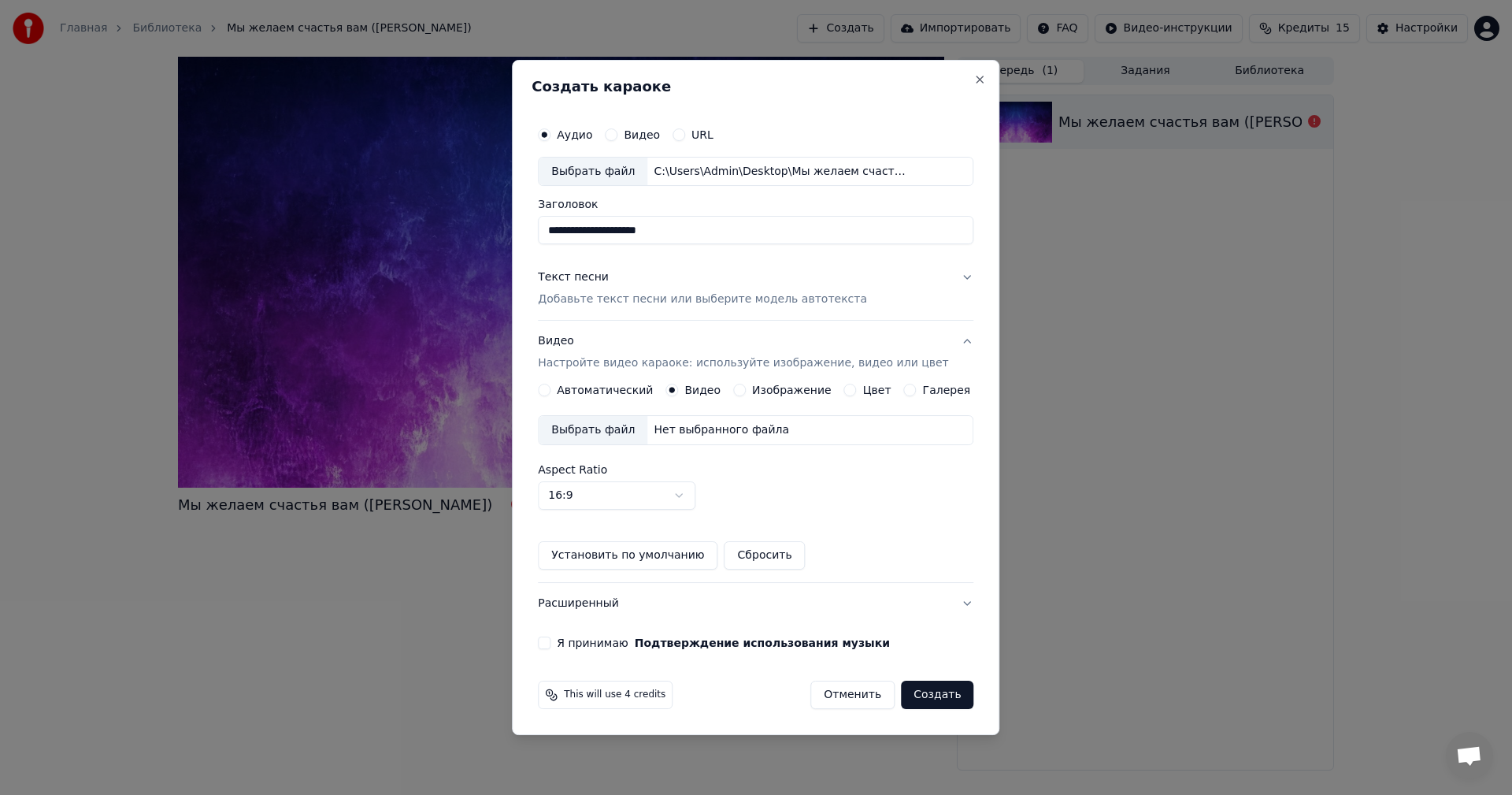
click at [781, 390] on label "Изображение" at bounding box center [792, 390] width 80 height 11
click at [746, 390] on button "Изображение" at bounding box center [739, 390] width 13 height 13
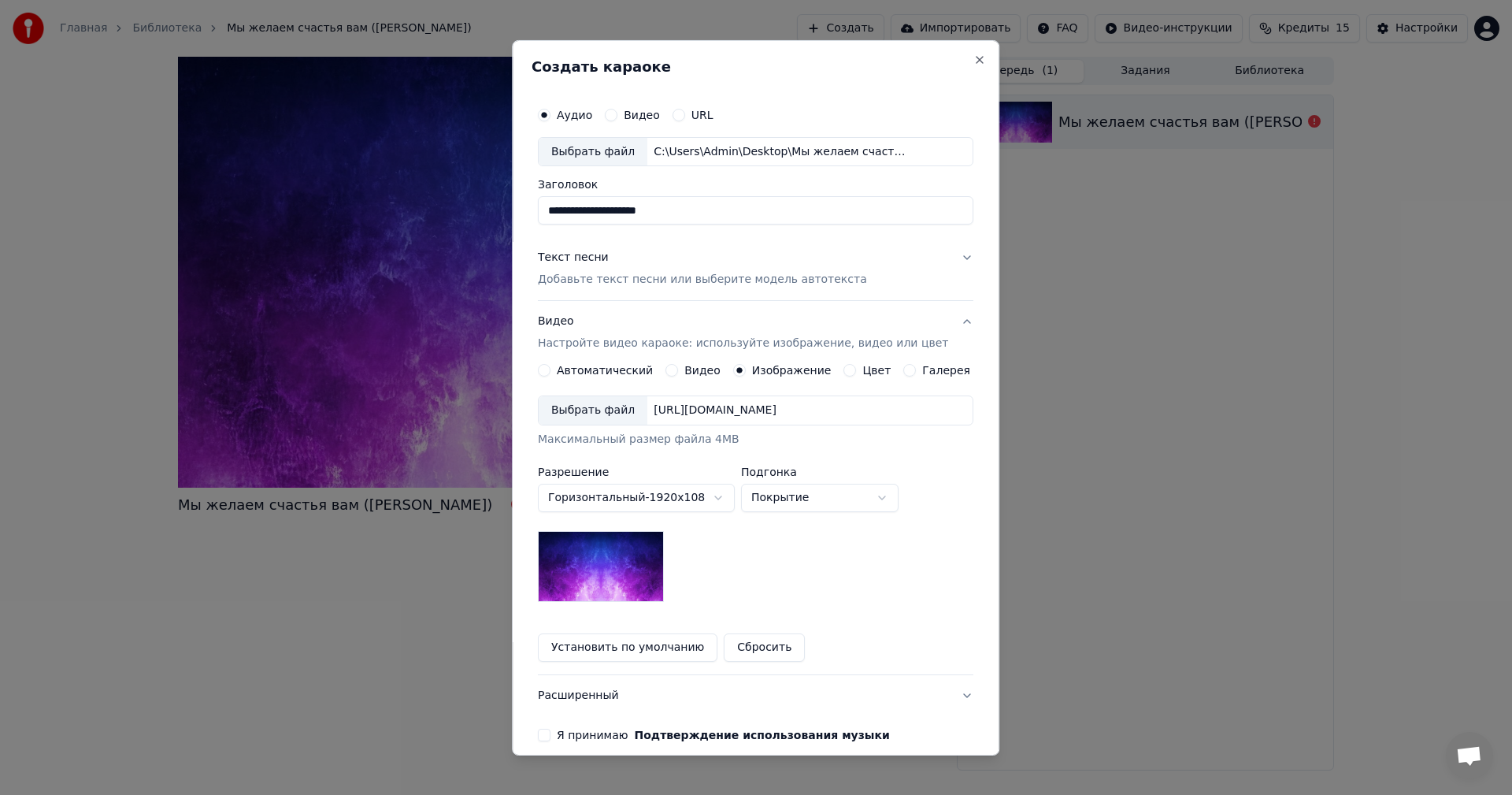
click at [864, 366] on label "Цвет" at bounding box center [878, 370] width 29 height 11
click at [857, 366] on button "Цвет" at bounding box center [851, 370] width 13 height 13
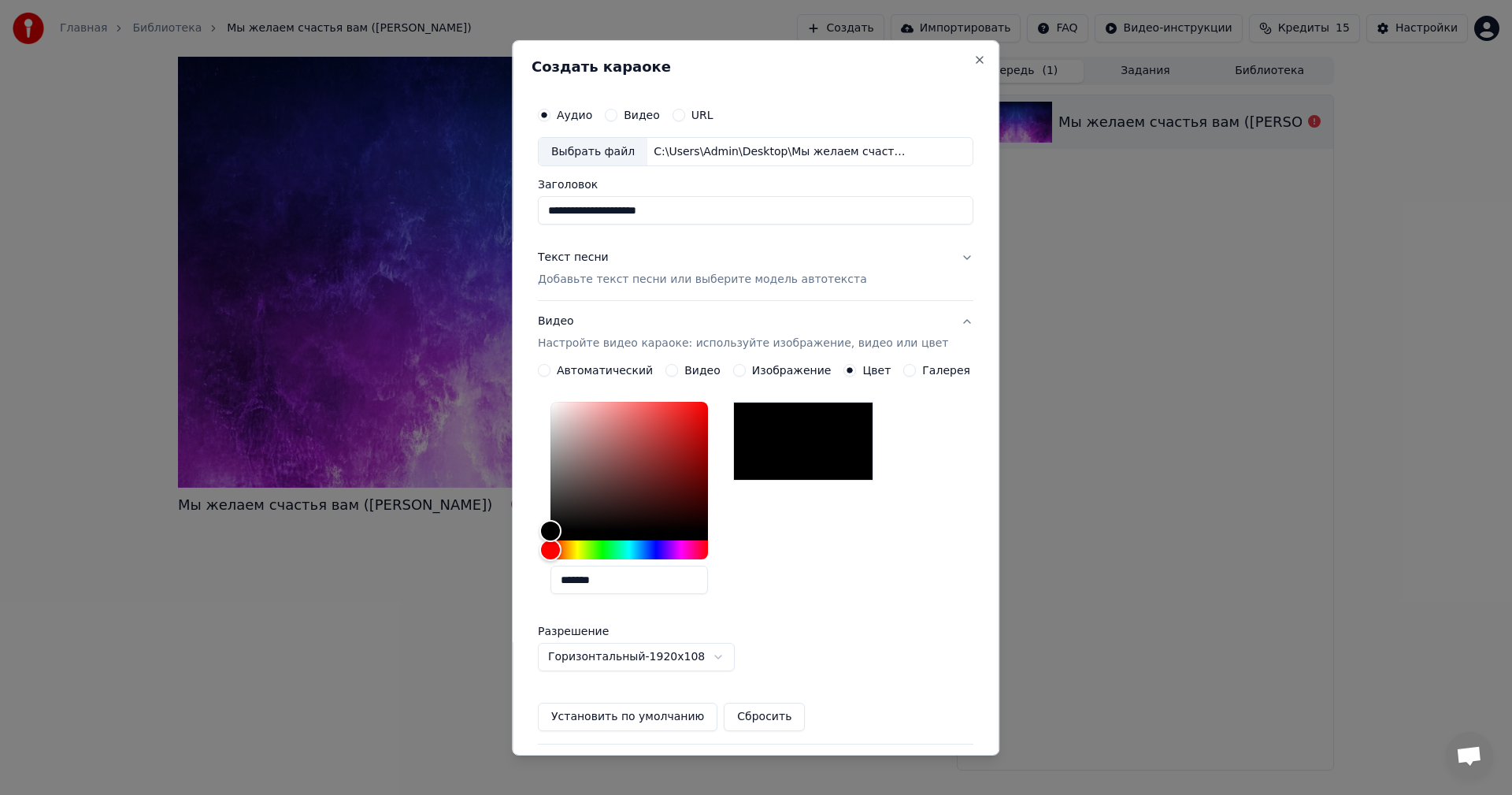
click at [923, 371] on label "Галерея" at bounding box center [947, 370] width 48 height 11
click at [917, 371] on button "Галерея" at bounding box center [911, 370] width 13 height 13
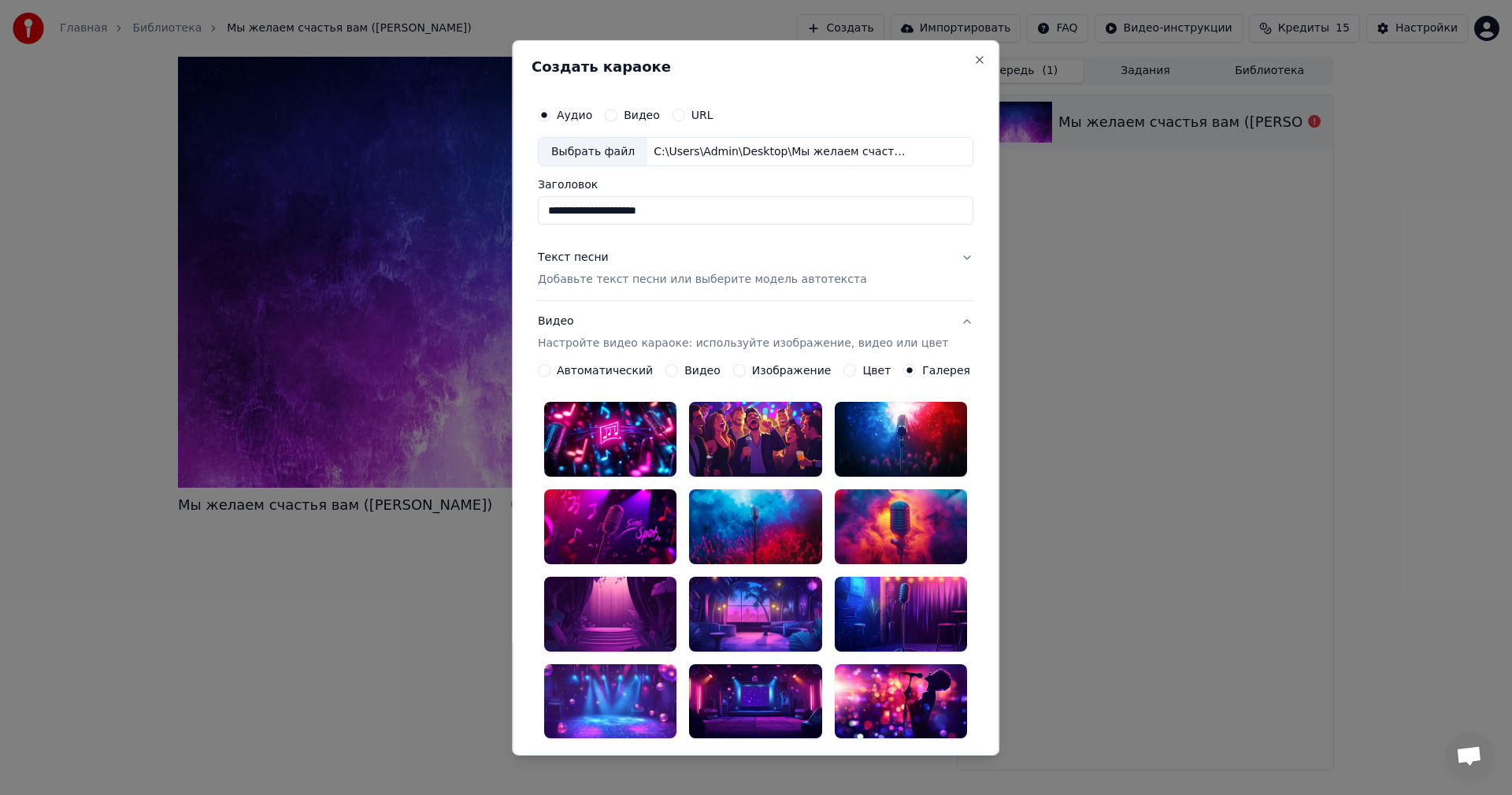
click at [585, 371] on label "Автоматический" at bounding box center [605, 370] width 96 height 11
click at [550, 371] on button "Автоматический" at bounding box center [544, 370] width 13 height 13
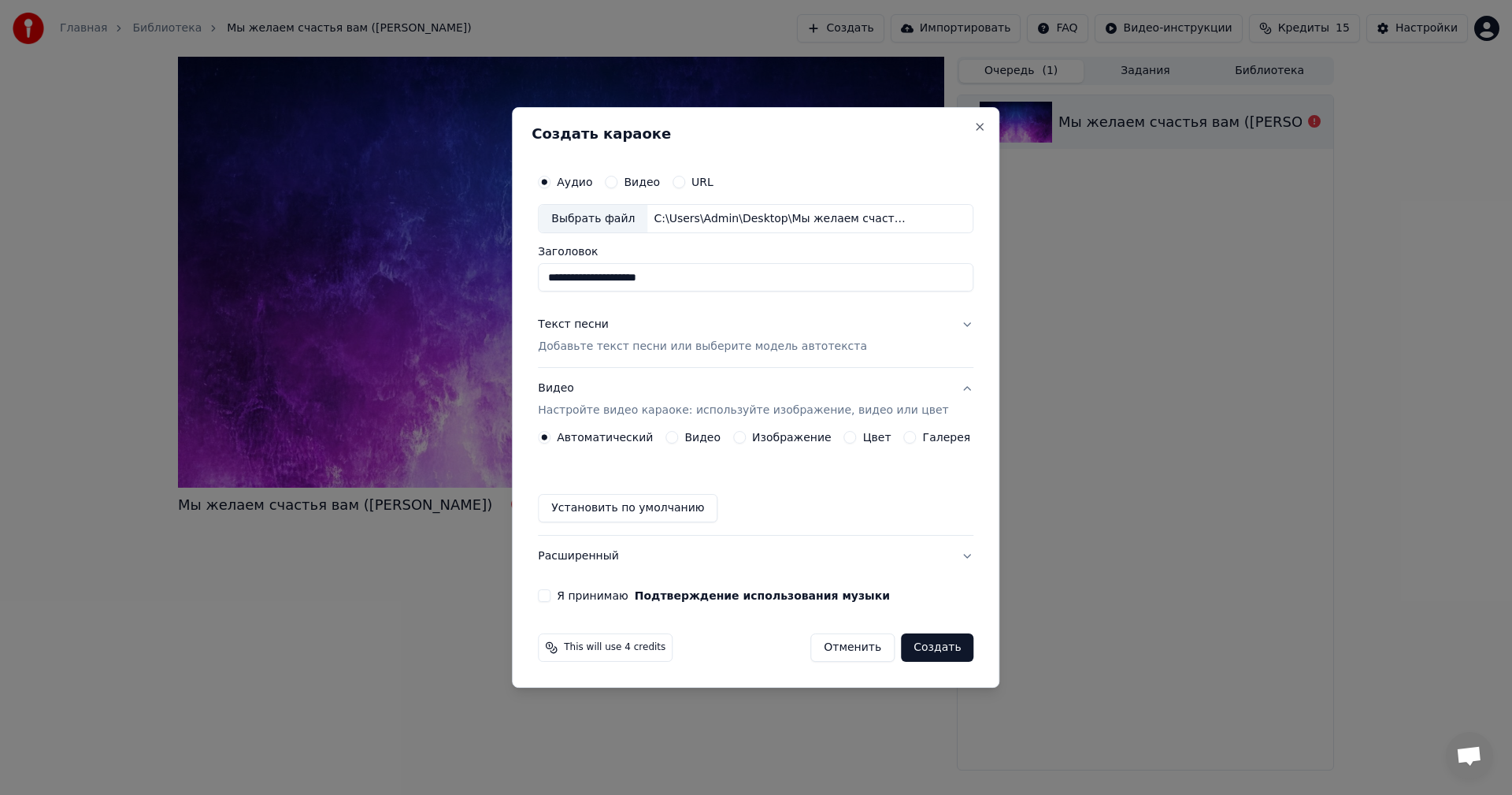
click at [550, 591] on button "Я принимаю Подтверждение использования музыки" at bounding box center [544, 596] width 13 height 13
click at [938, 652] on button "Создать" at bounding box center [937, 648] width 72 height 29
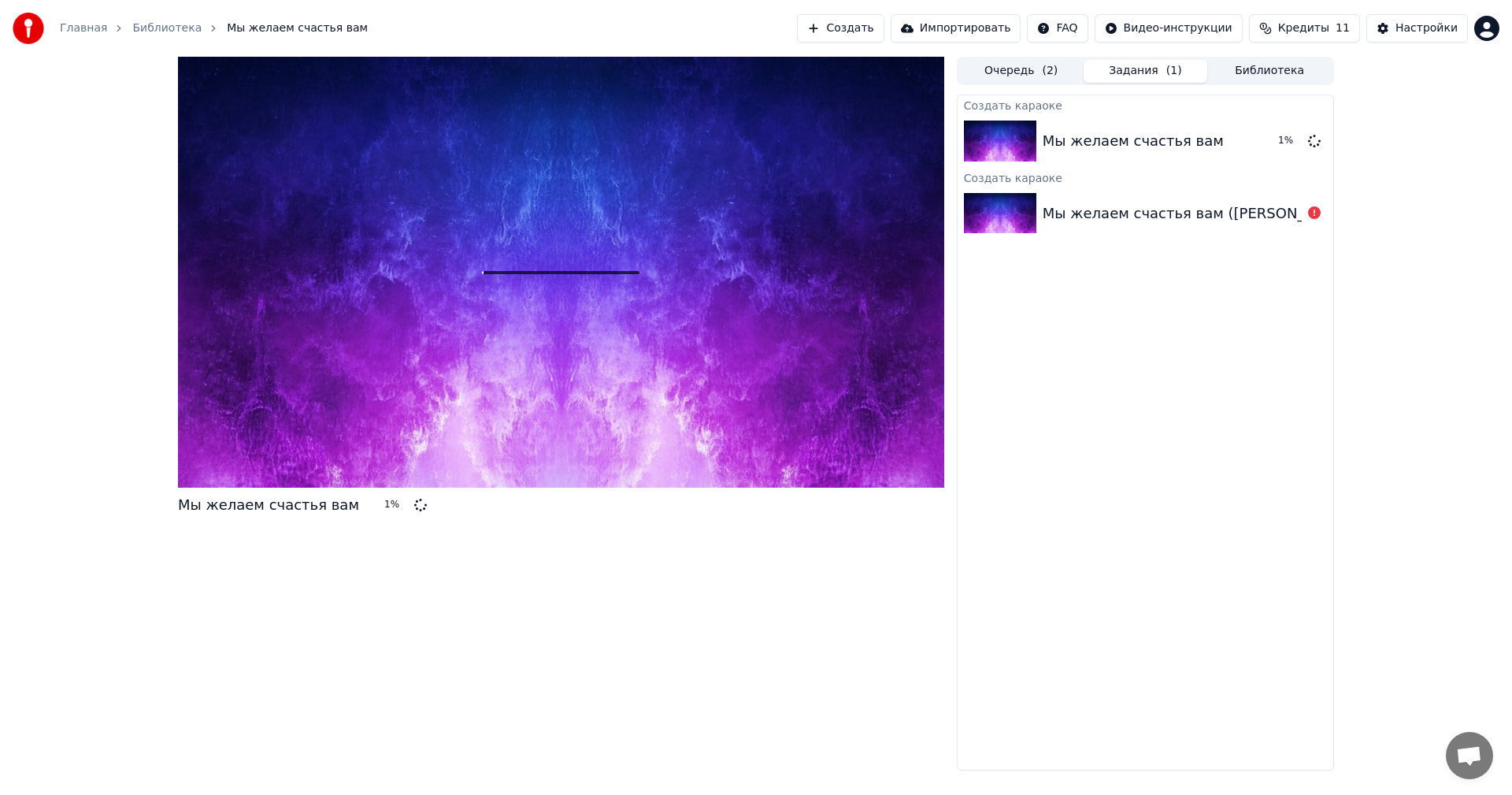
click at [1279, 201] on div "Мы желаем счастья вам ([PERSON_NAME])" at bounding box center [1146, 213] width 376 height 53
